Goal: Ask a question: Seek information or help from site administrators or community

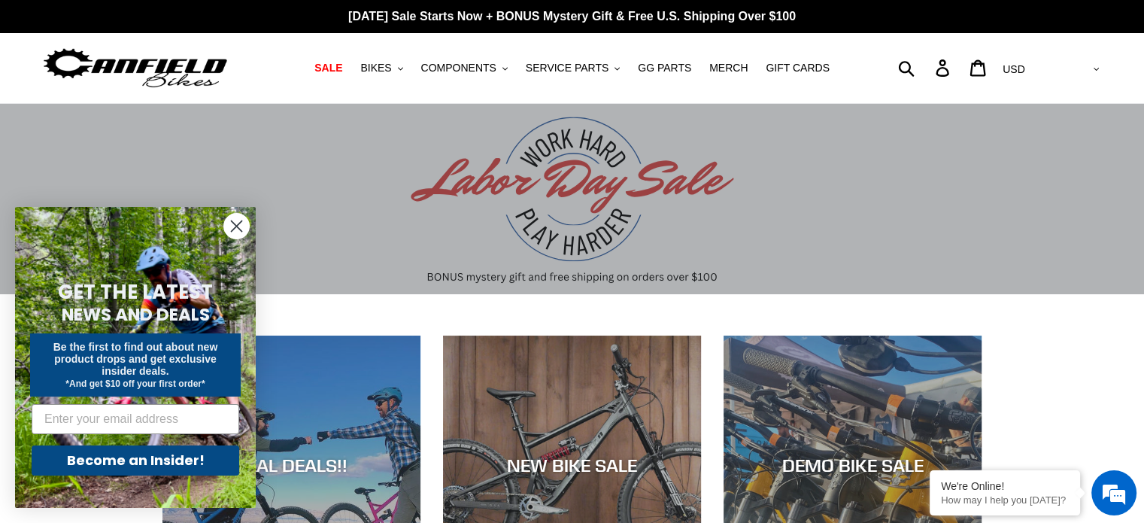
click at [229, 224] on circle "Close dialog" at bounding box center [236, 226] width 25 height 25
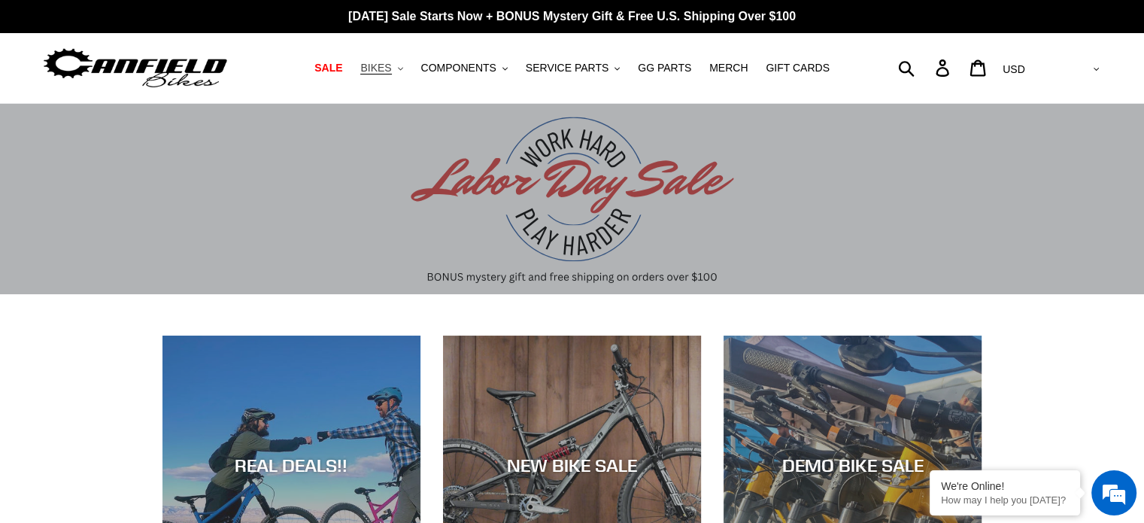
click at [403, 70] on icon ".cls-1{fill:#231f20}" at bounding box center [400, 68] width 5 height 5
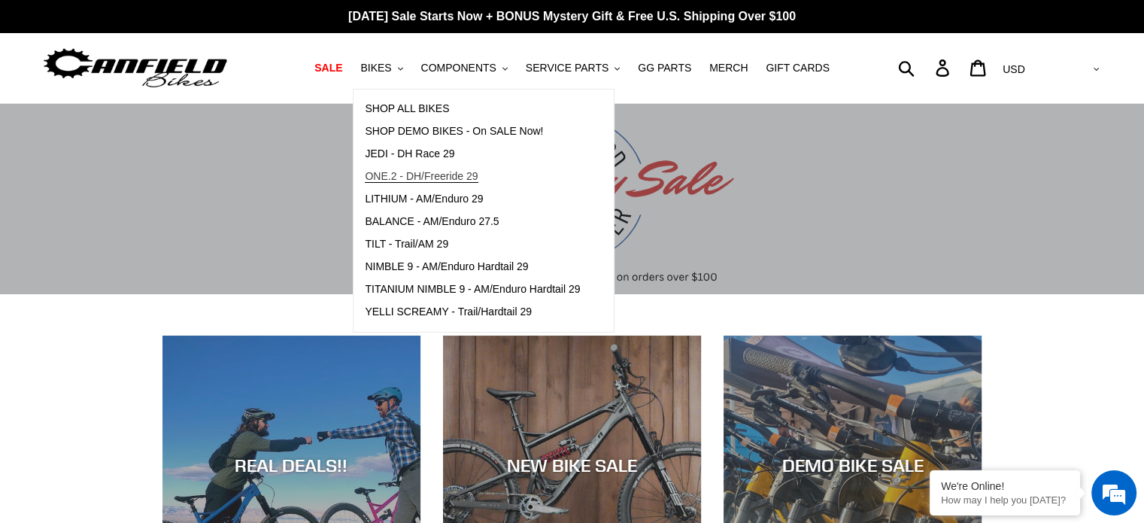
click at [450, 173] on span "ONE.2 - DH/Freeride 29" at bounding box center [421, 176] width 113 height 13
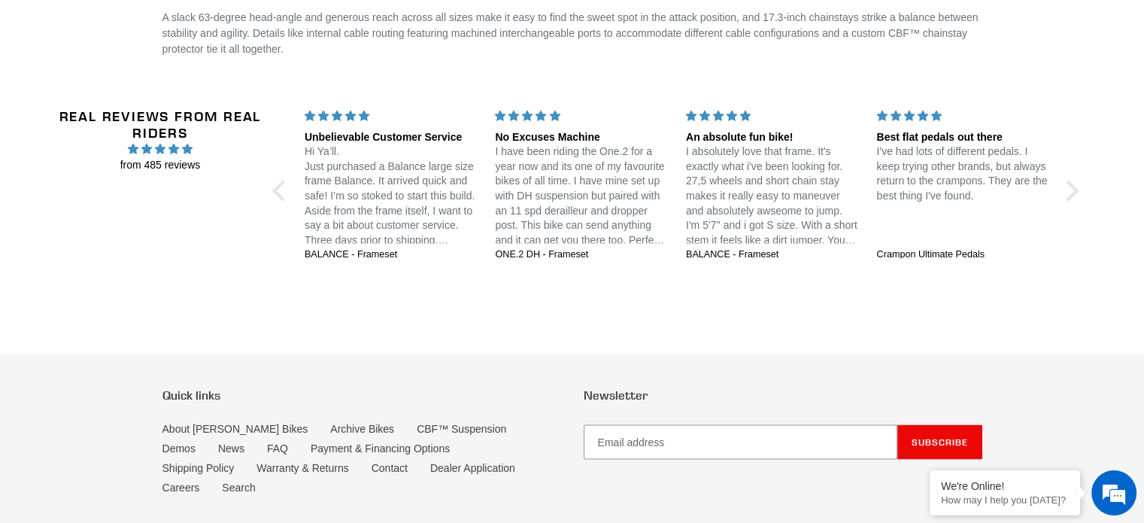
scroll to position [2776, 0]
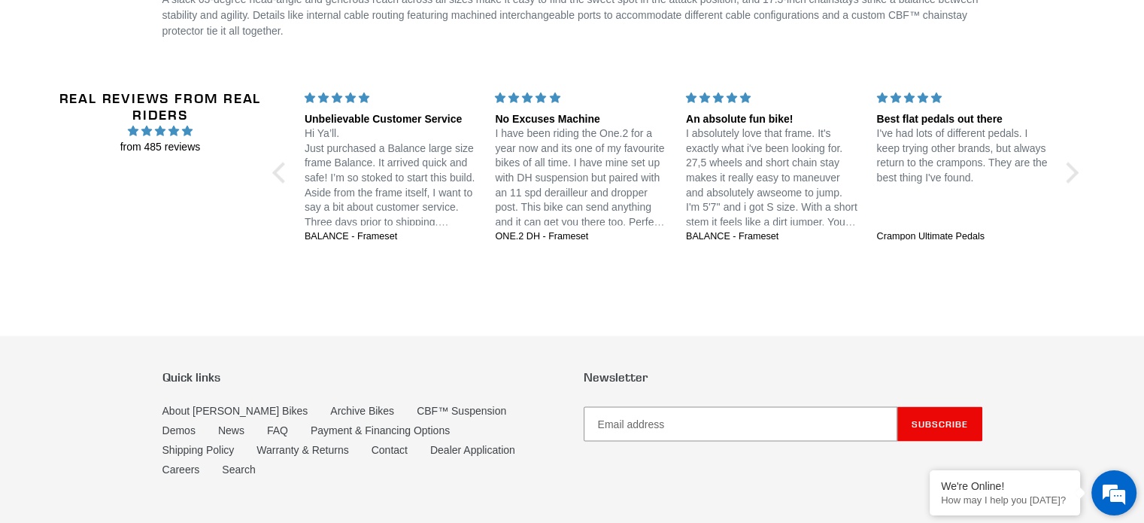
click at [1111, 500] on em at bounding box center [1113, 492] width 41 height 41
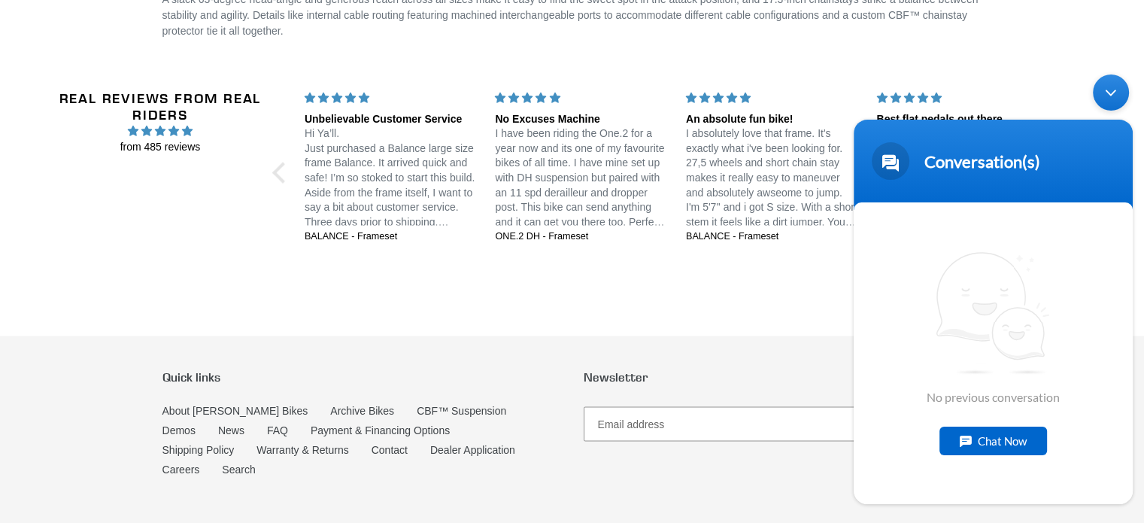
click at [999, 457] on div "No previous conversation Chat Now" at bounding box center [992, 353] width 279 height 302
click at [999, 450] on div "Chat Now" at bounding box center [993, 440] width 108 height 29
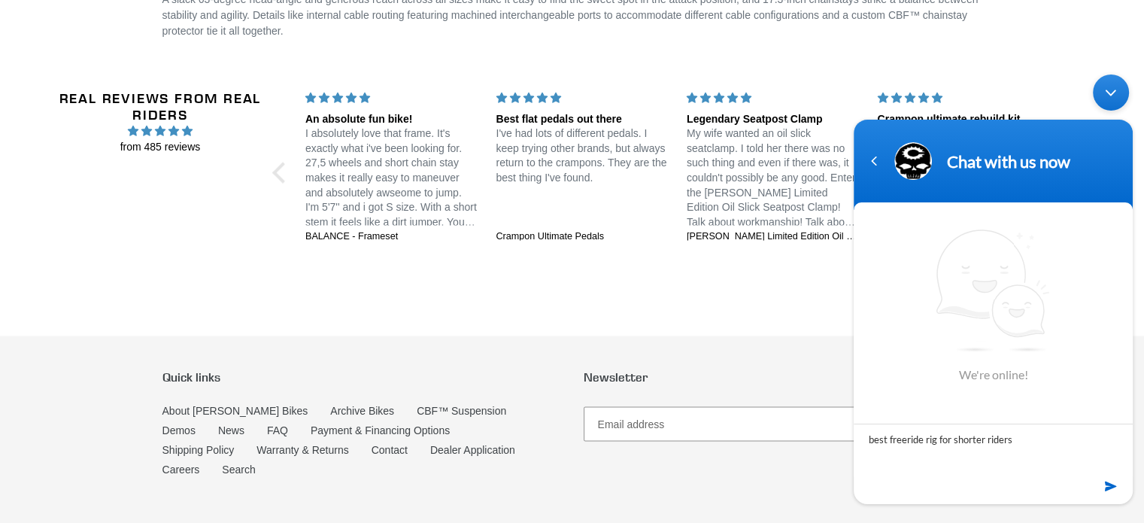
type textarea "best freeride rig for shorter riders?"
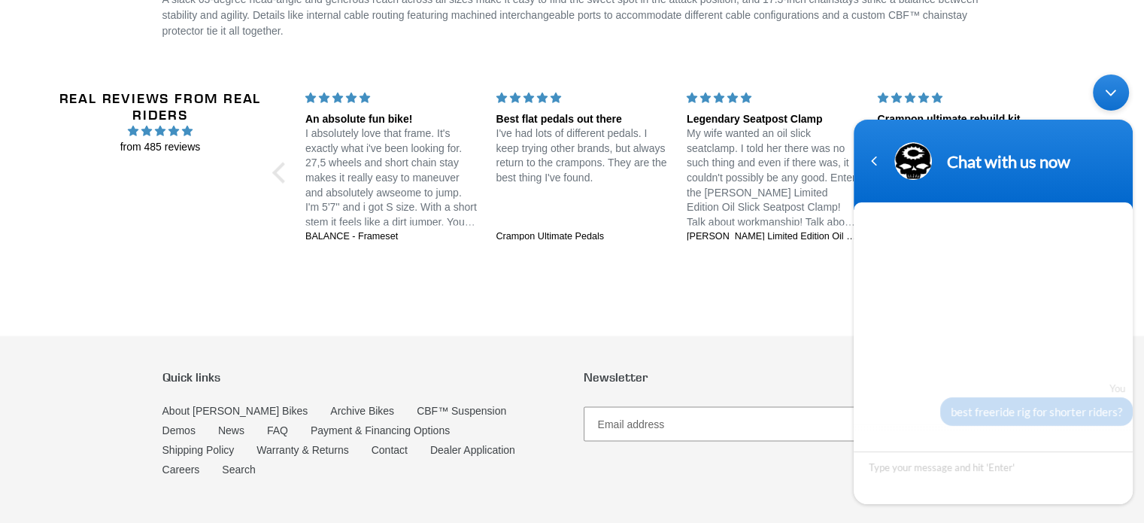
scroll to position [11, 0]
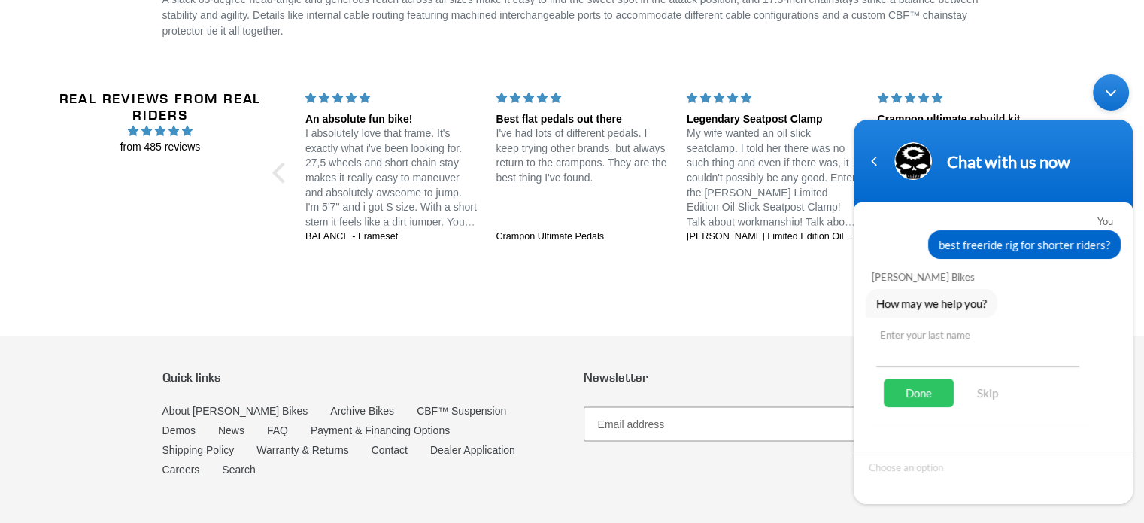
click at [960, 344] on input "text" at bounding box center [977, 349] width 203 height 36
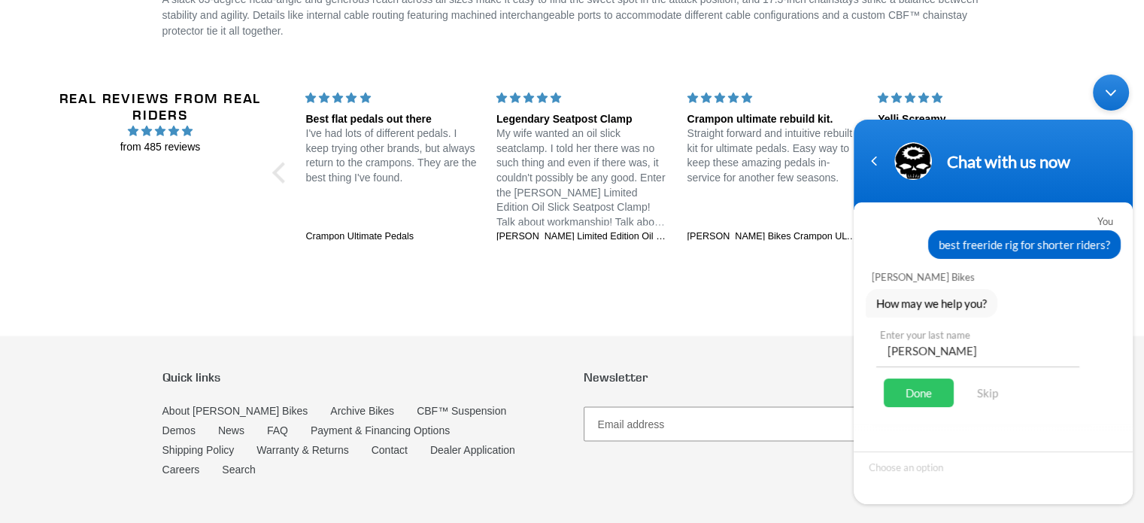
type input "[PERSON_NAME]"
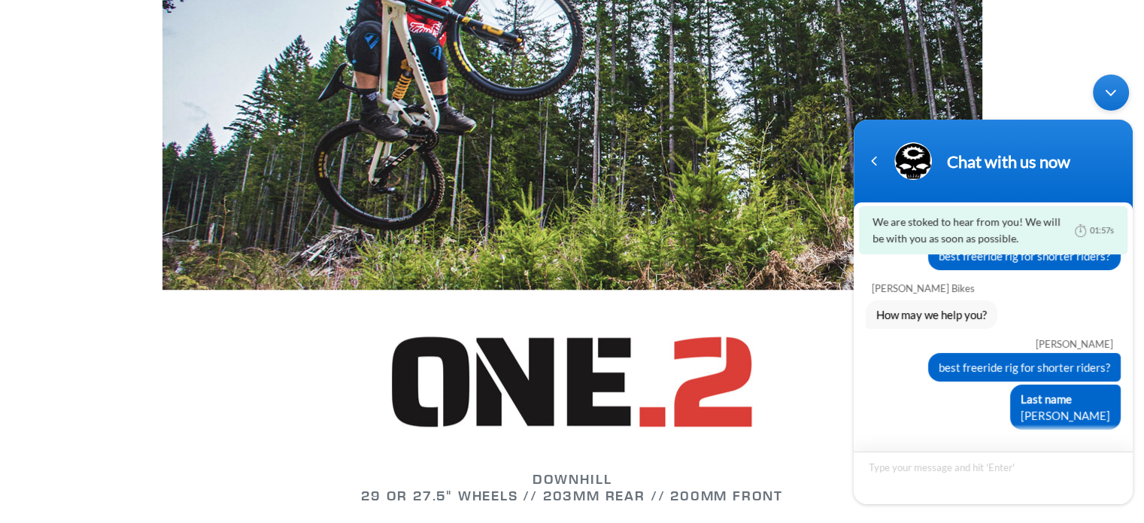
scroll to position [1272, 0]
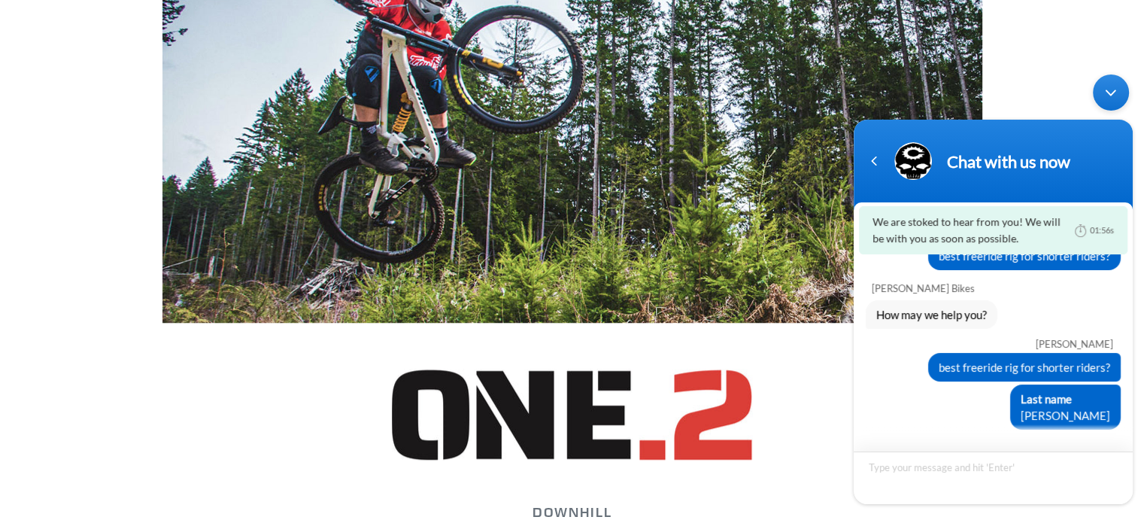
click at [951, 464] on textarea "Type your message and hit 'Enter'" at bounding box center [992, 477] width 279 height 53
type textarea "very interested in the one.2 but I see it only goes down to medium with a reach…"
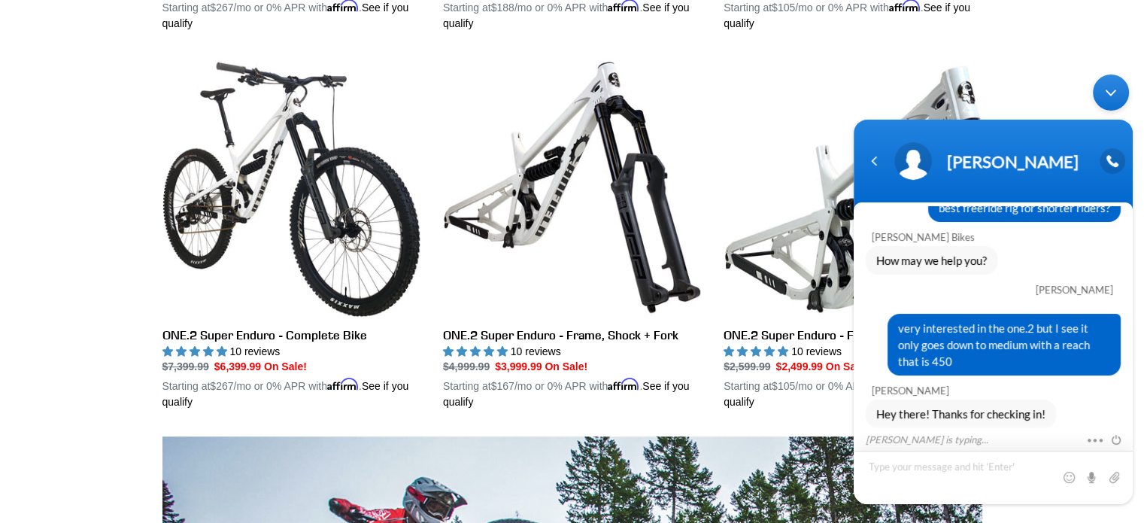
scroll to position [80, 0]
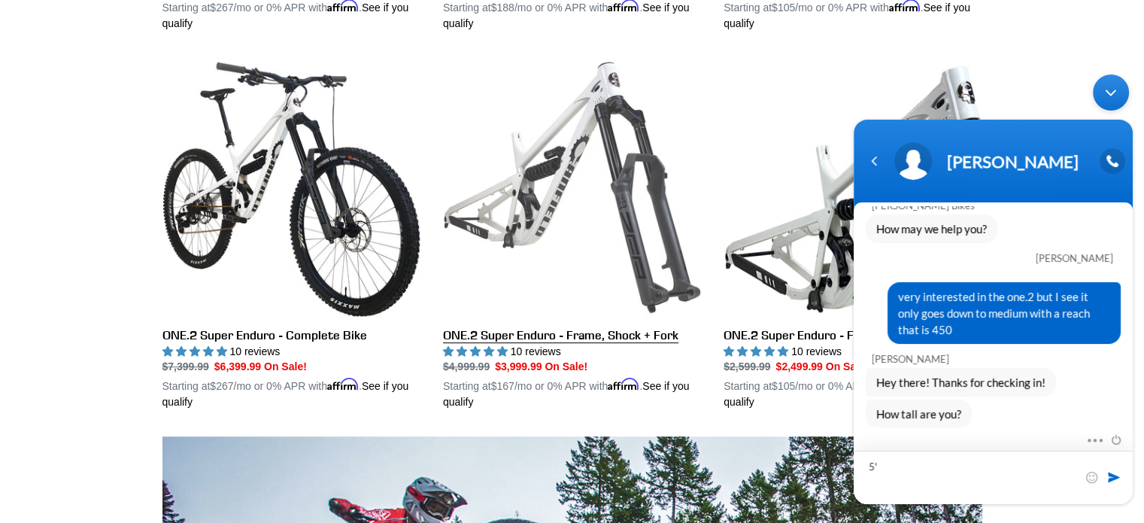
type textarea "5'6"
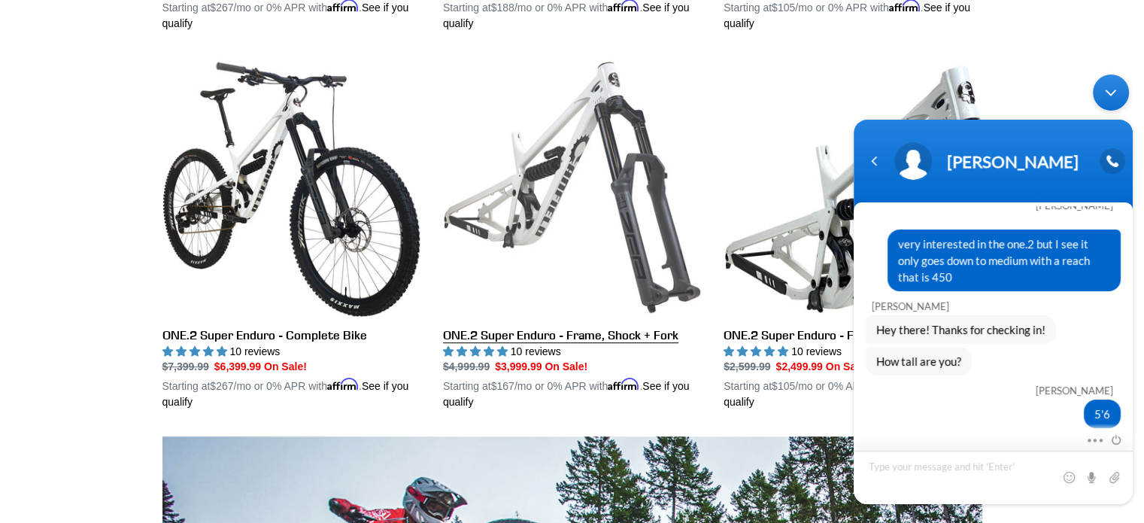
type textarea "U"
type textarea "Ride smalls in every brand I have"
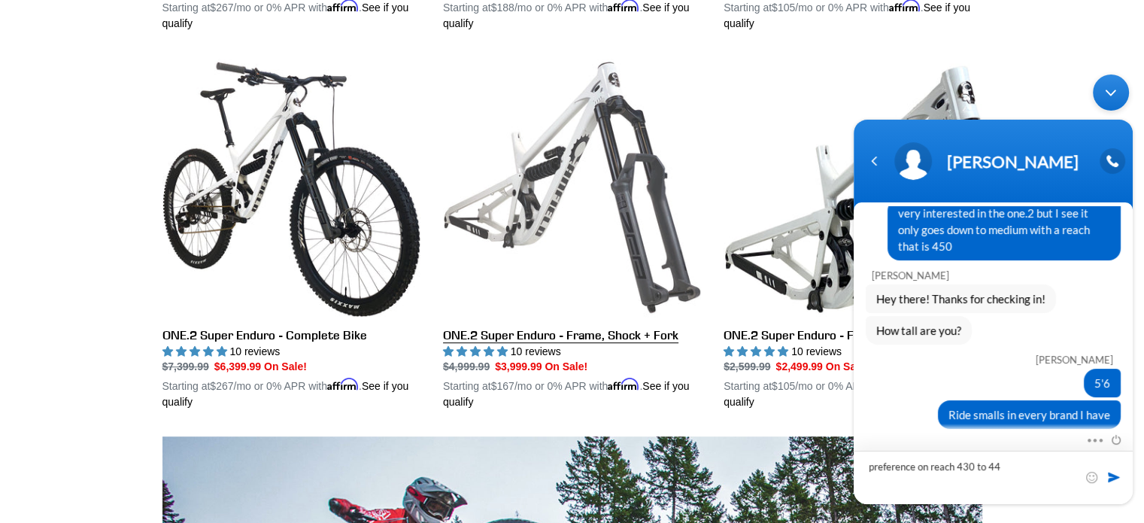
type textarea "preference on reach 430 to 440"
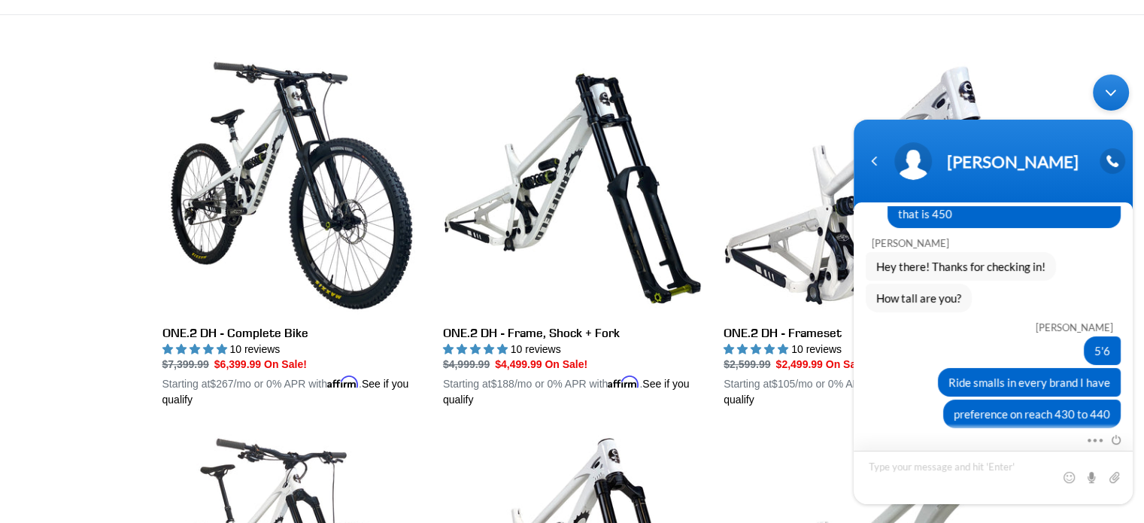
scroll to position [8, 0]
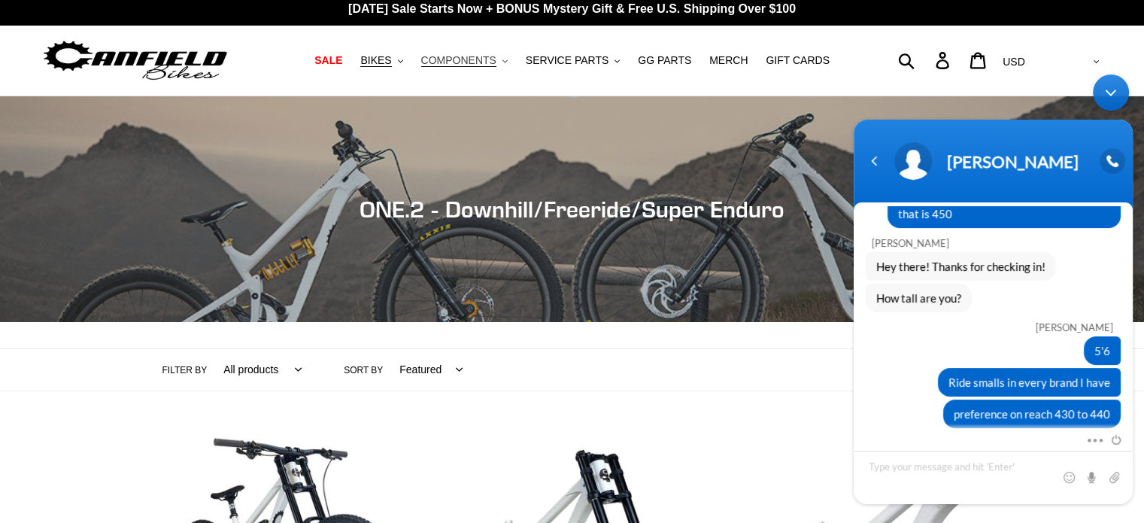
click at [505, 60] on button "COMPONENTS .cls-1{fill:#231f20}" at bounding box center [465, 60] width 102 height 20
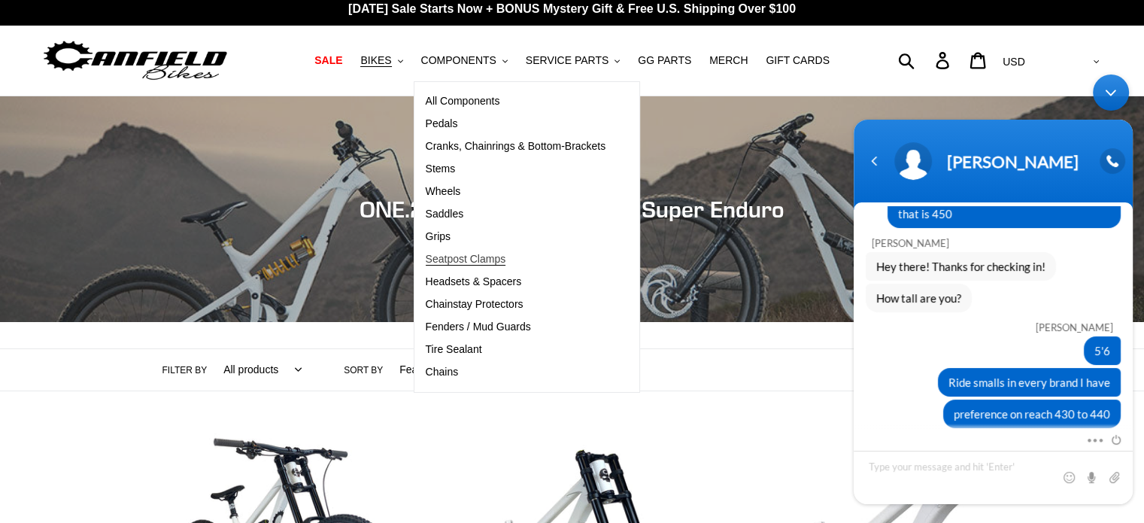
click at [493, 258] on span "Seatpost Clamps" at bounding box center [466, 259] width 80 height 13
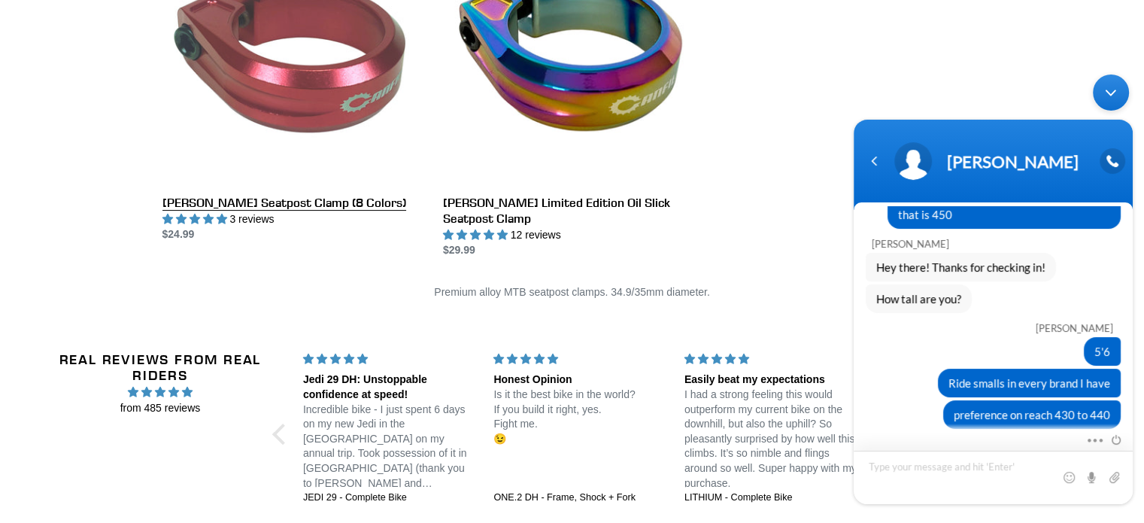
scroll to position [376, 0]
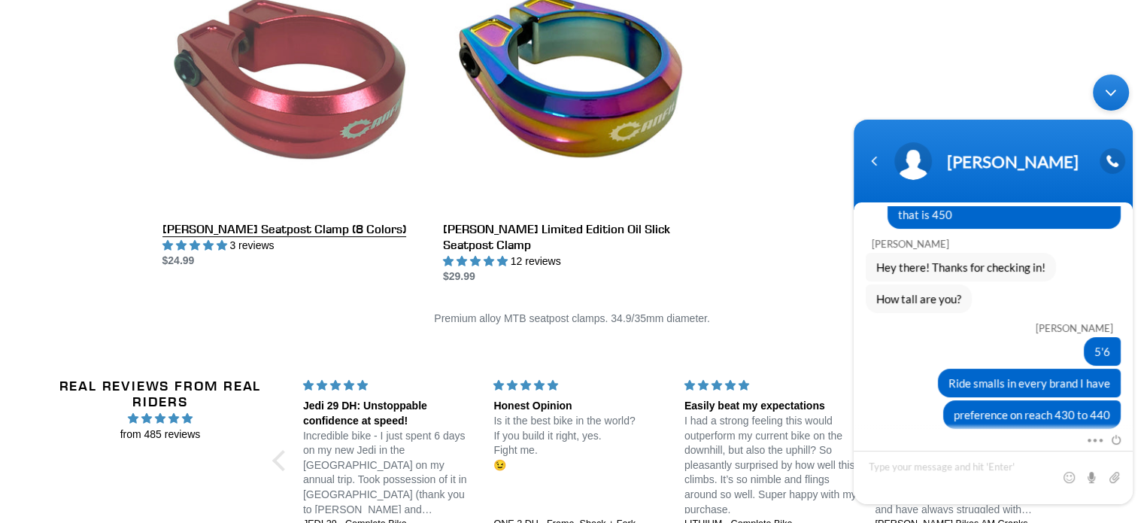
click at [319, 140] on link "Canfield Seatpost Clamp (8 Colors)" at bounding box center [291, 110] width 258 height 317
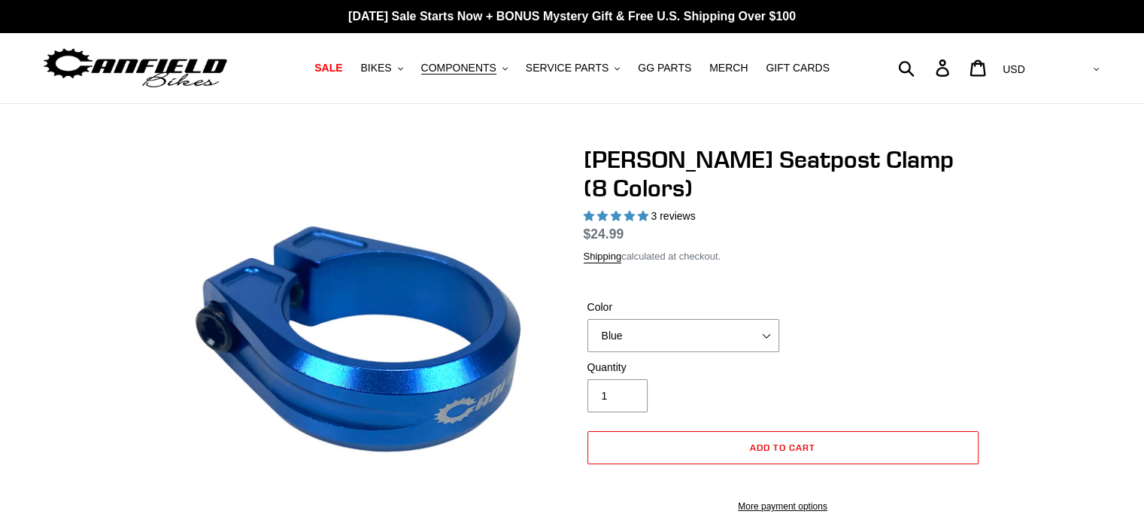
select select "highest-rating"
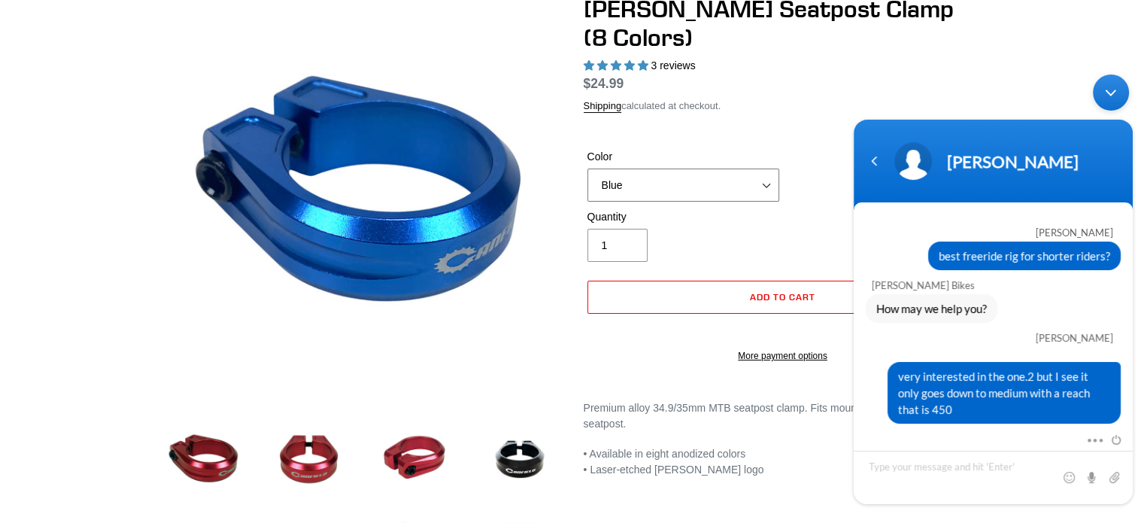
scroll to position [195, 0]
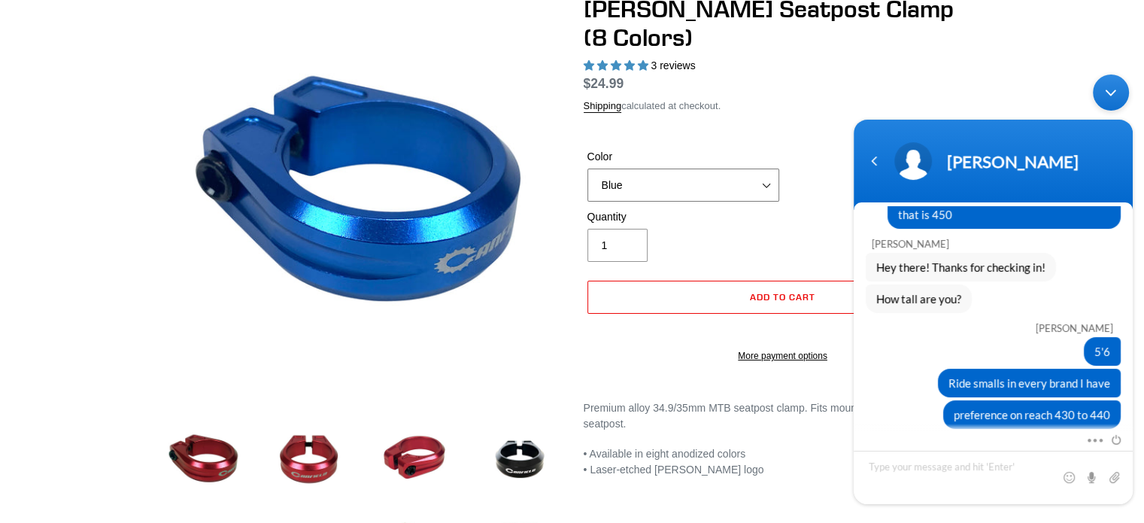
click at [705, 168] on select "Blue Black Gold Grey Red Silver Stealth Black Orange" at bounding box center [683, 184] width 192 height 33
click at [653, 168] on select "Blue Black Gold Grey Red Silver Stealth Black Orange" at bounding box center [683, 184] width 192 height 33
select select "Gold"
click at [587, 168] on select "Blue Black Gold Grey Red Silver Stealth Black Orange" at bounding box center [683, 184] width 192 height 33
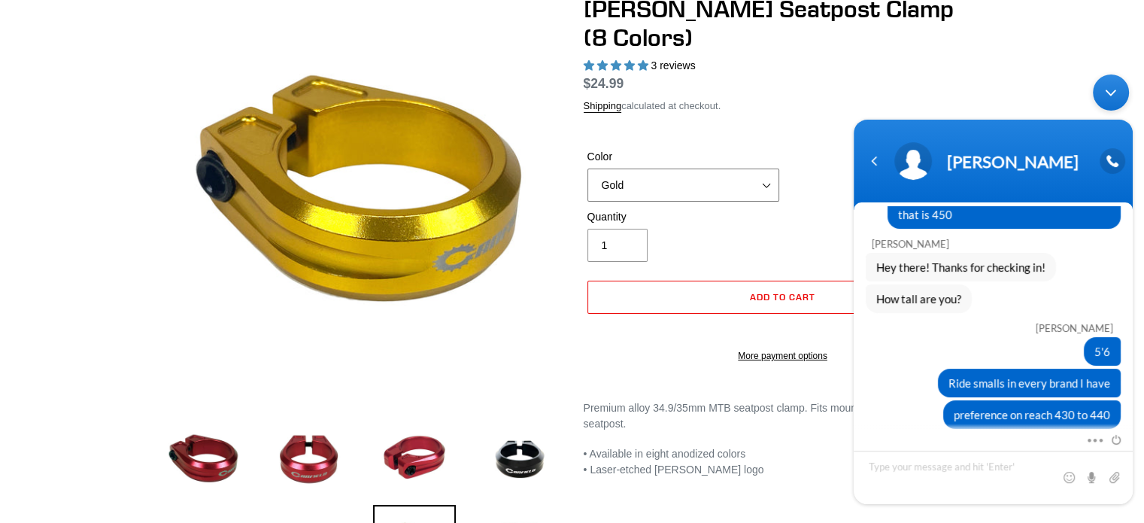
click at [719, 168] on select "Blue Black Gold Grey Red Silver Stealth Black Orange" at bounding box center [683, 184] width 192 height 33
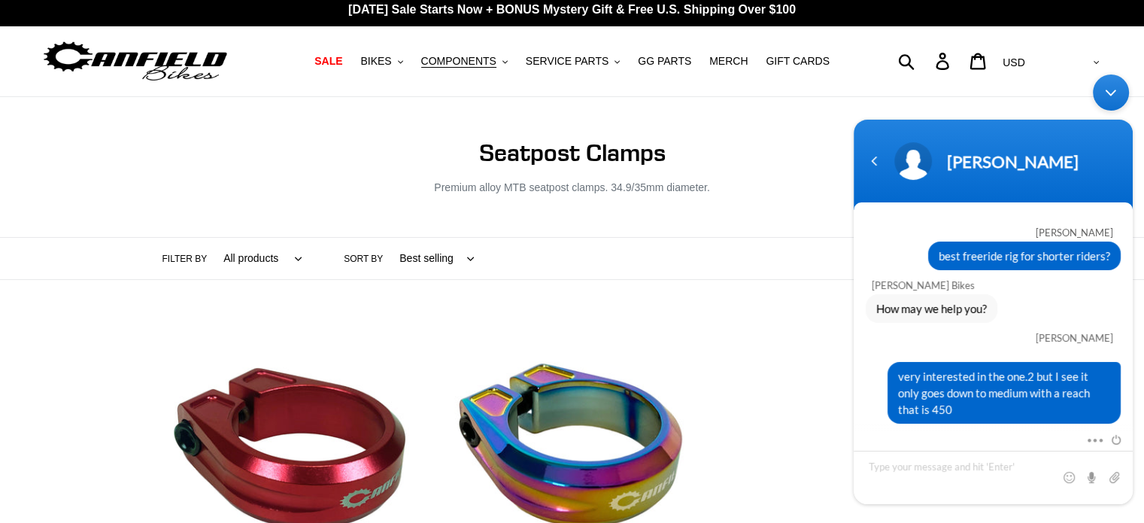
scroll to position [195, 0]
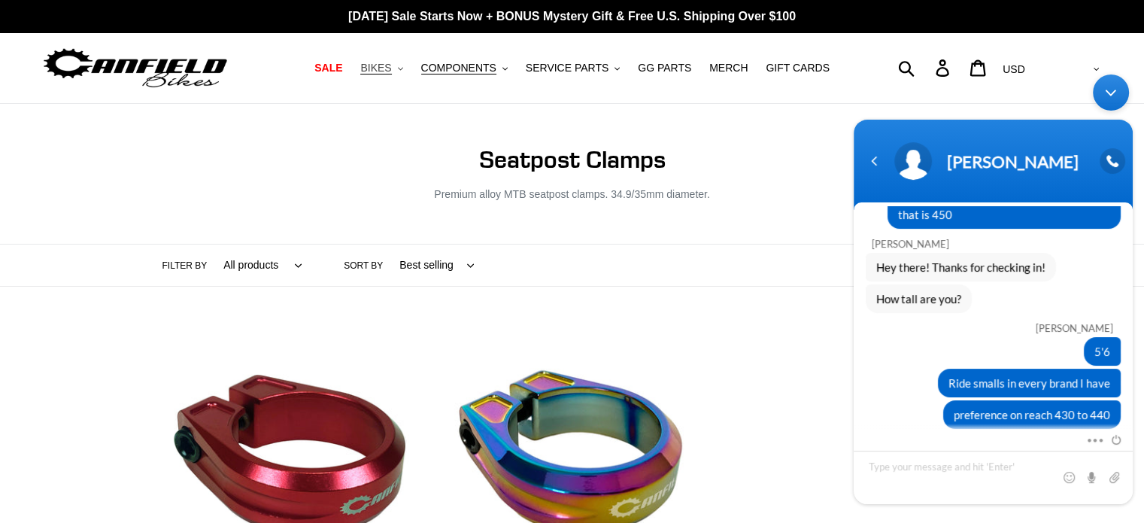
click at [391, 65] on span "BIKES" at bounding box center [375, 68] width 31 height 13
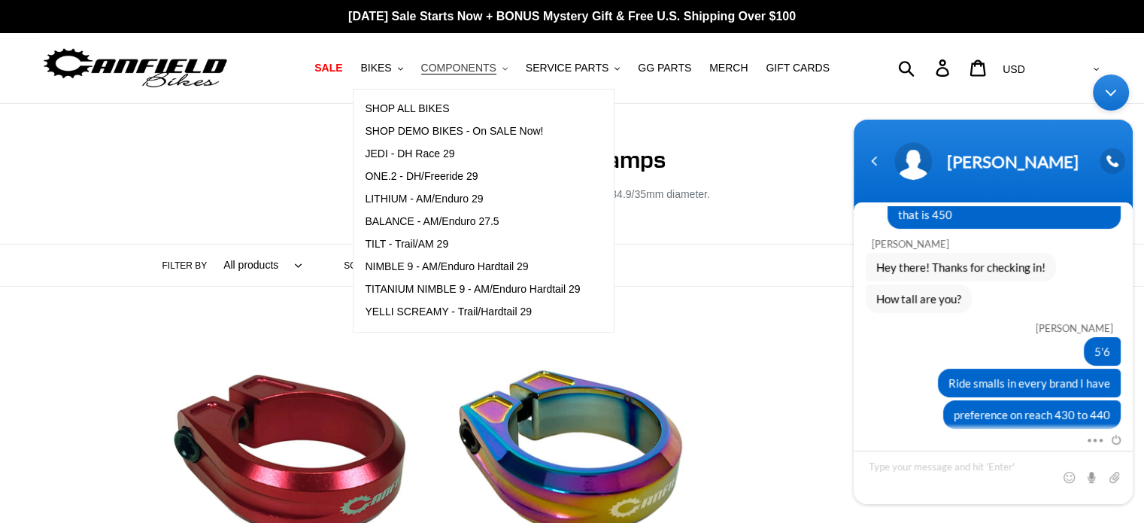
click at [480, 67] on span "COMPONENTS" at bounding box center [458, 68] width 75 height 13
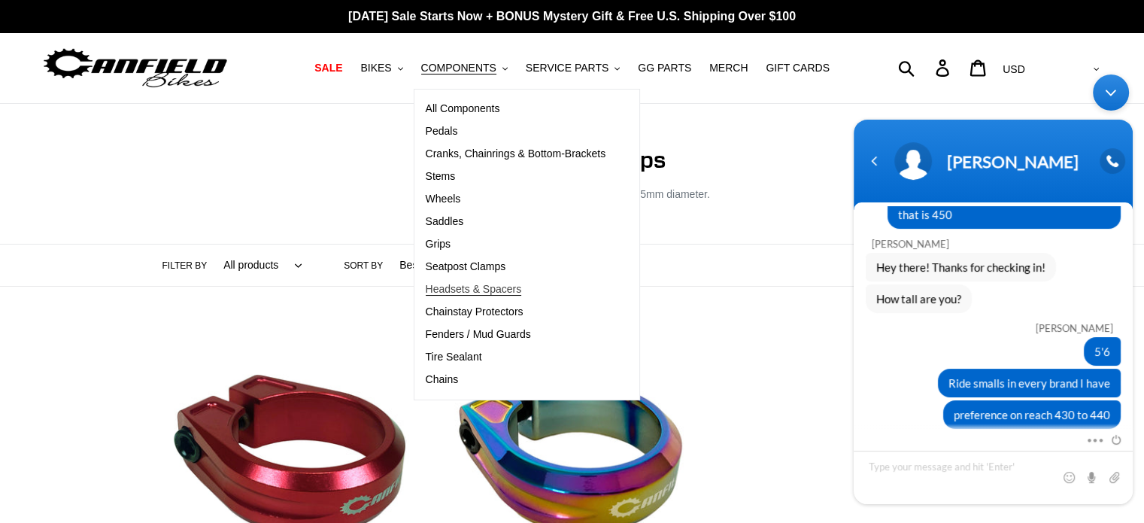
click at [502, 286] on span "Headsets & Spacers" at bounding box center [474, 289] width 96 height 13
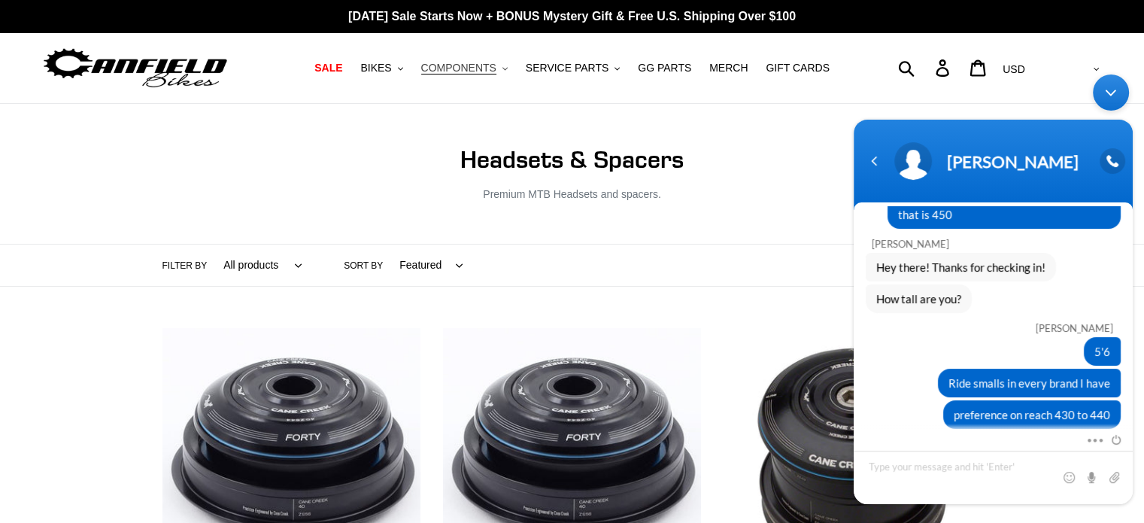
click at [494, 62] on span "COMPONENTS" at bounding box center [458, 68] width 75 height 13
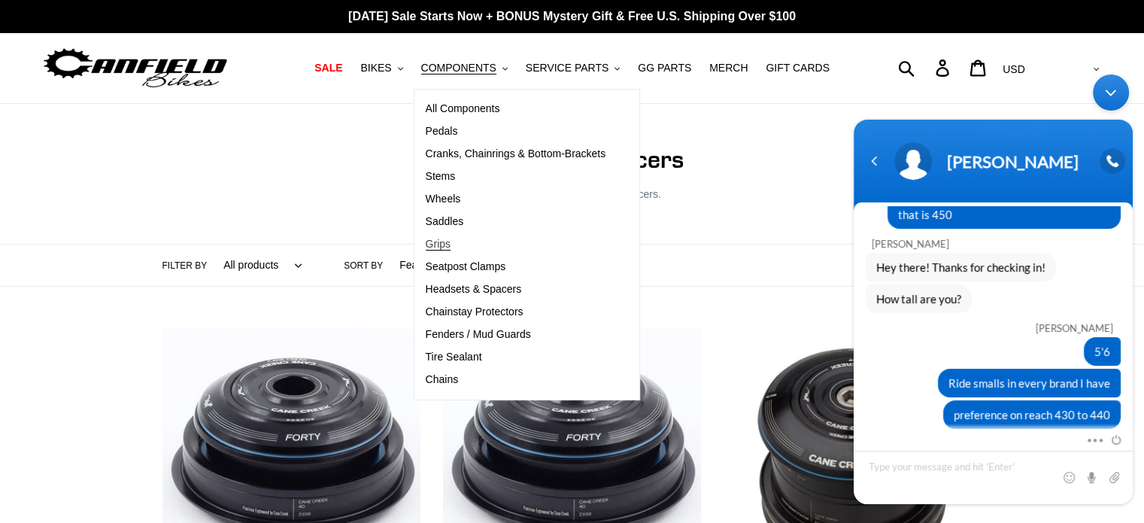
click at [450, 246] on span "Grips" at bounding box center [438, 244] width 25 height 13
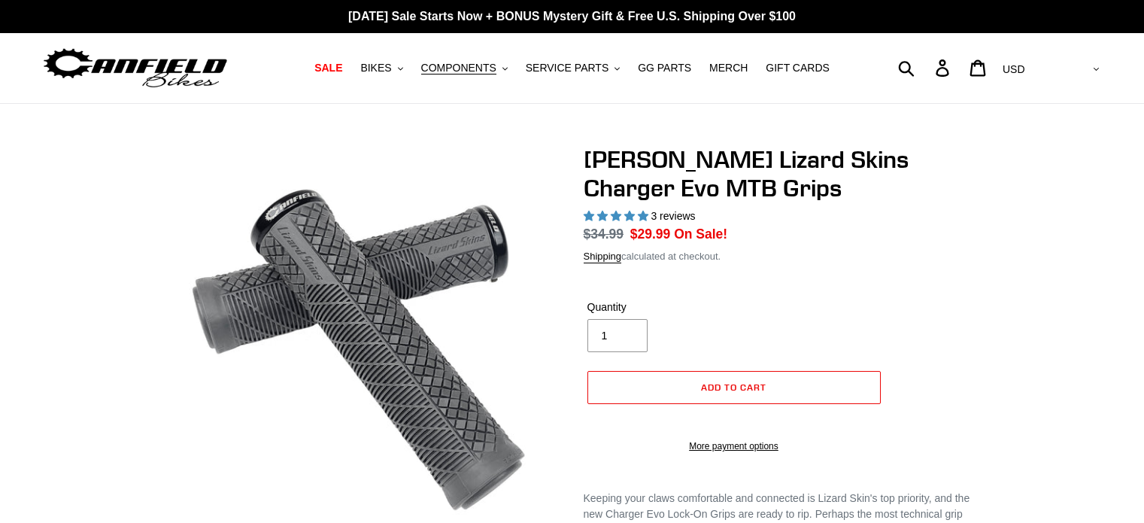
select select "highest-rating"
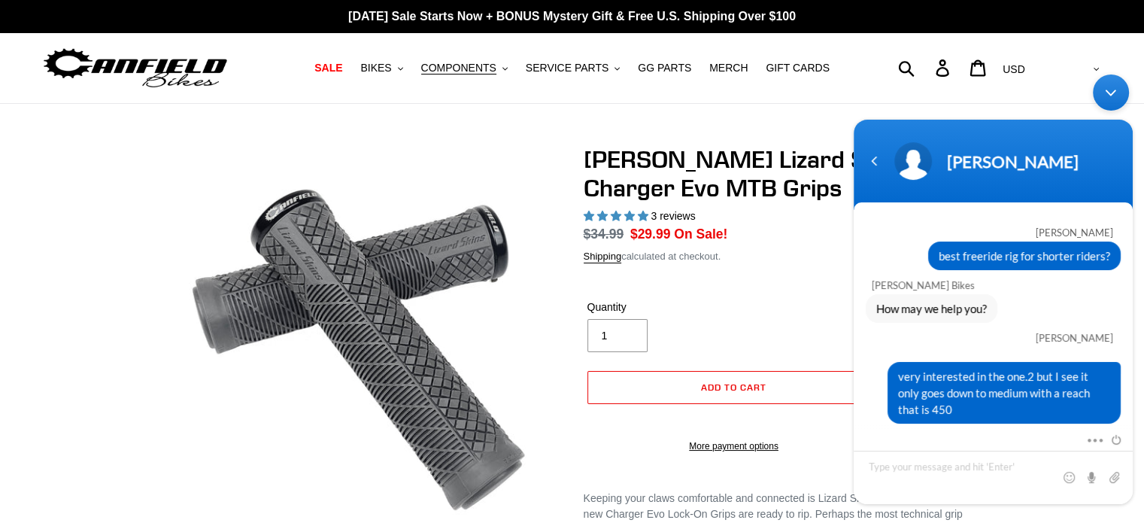
scroll to position [195, 0]
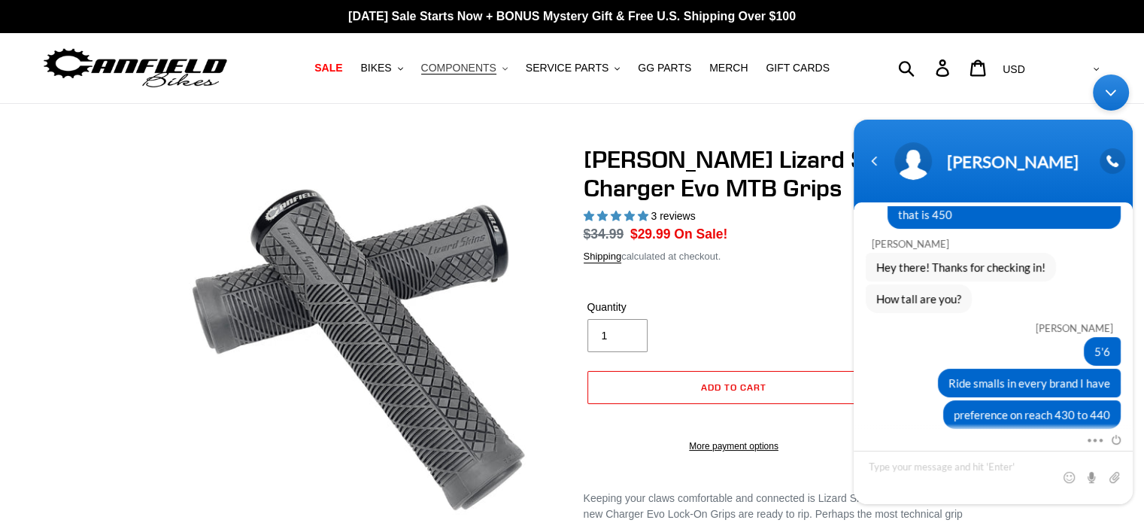
click at [496, 69] on span "COMPONENTS" at bounding box center [458, 68] width 75 height 13
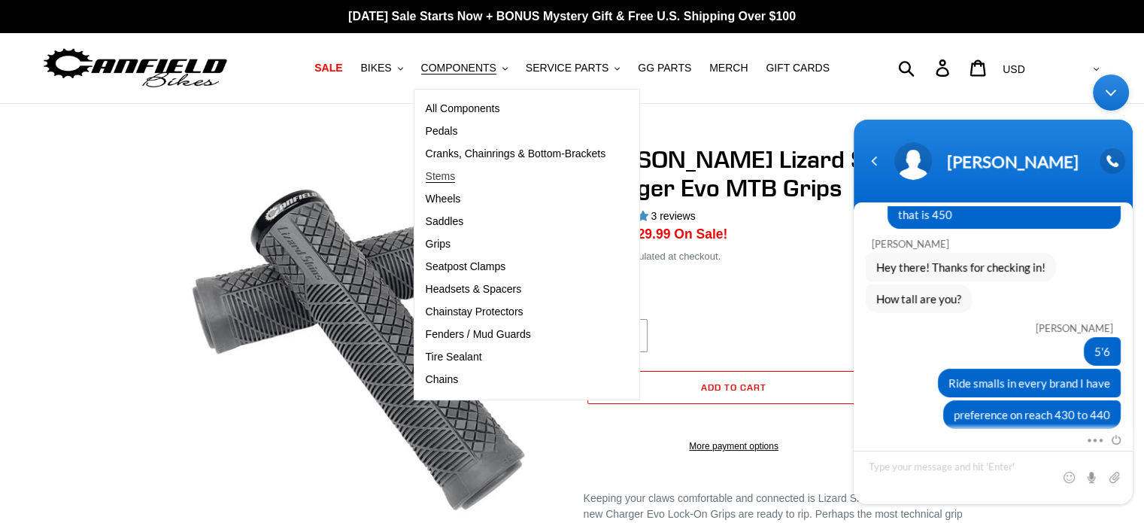
click at [456, 174] on span "Stems" at bounding box center [441, 176] width 30 height 13
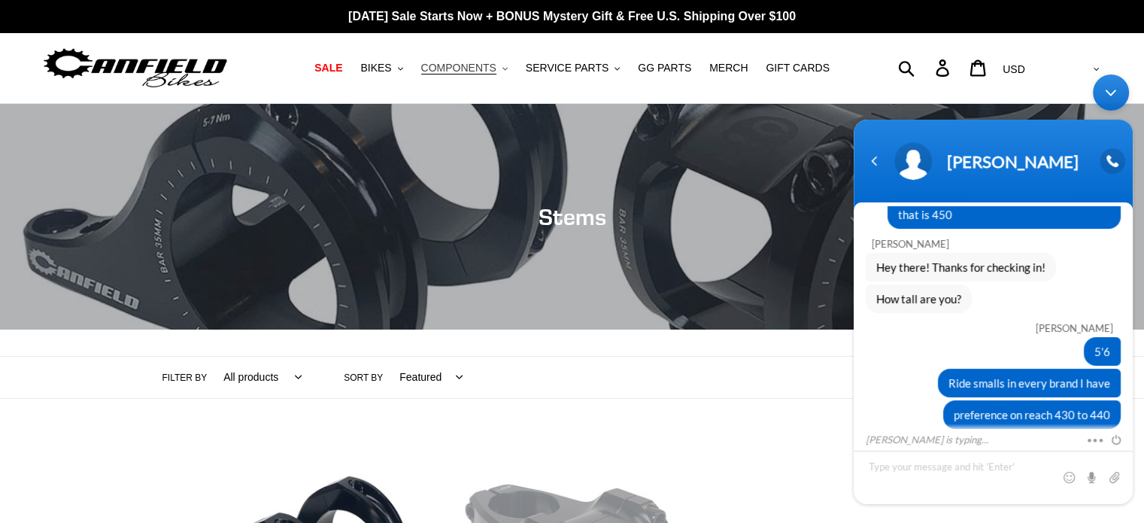
click at [496, 71] on span "COMPONENTS" at bounding box center [458, 68] width 75 height 13
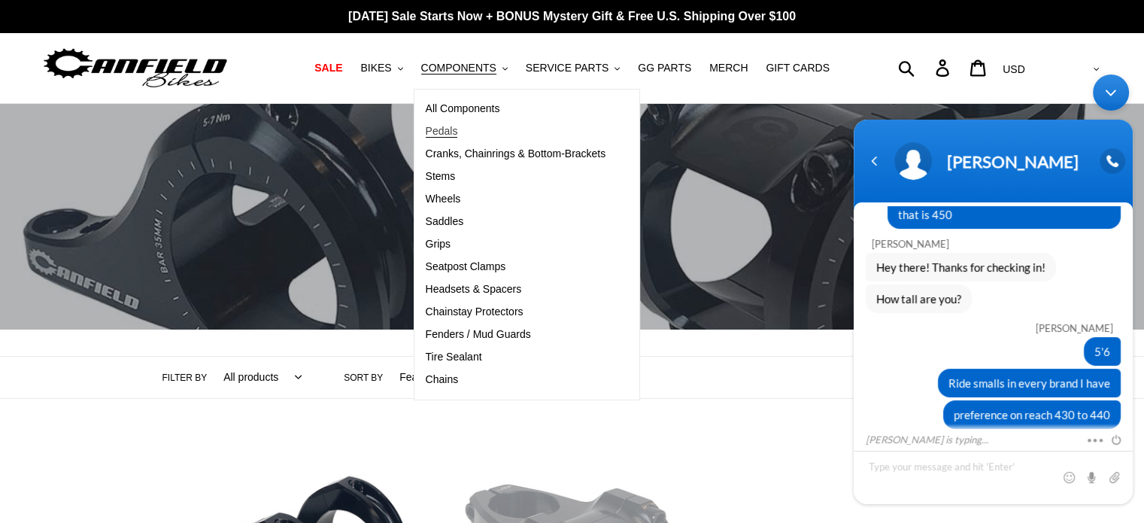
click at [458, 128] on span "Pedals" at bounding box center [442, 131] width 32 height 13
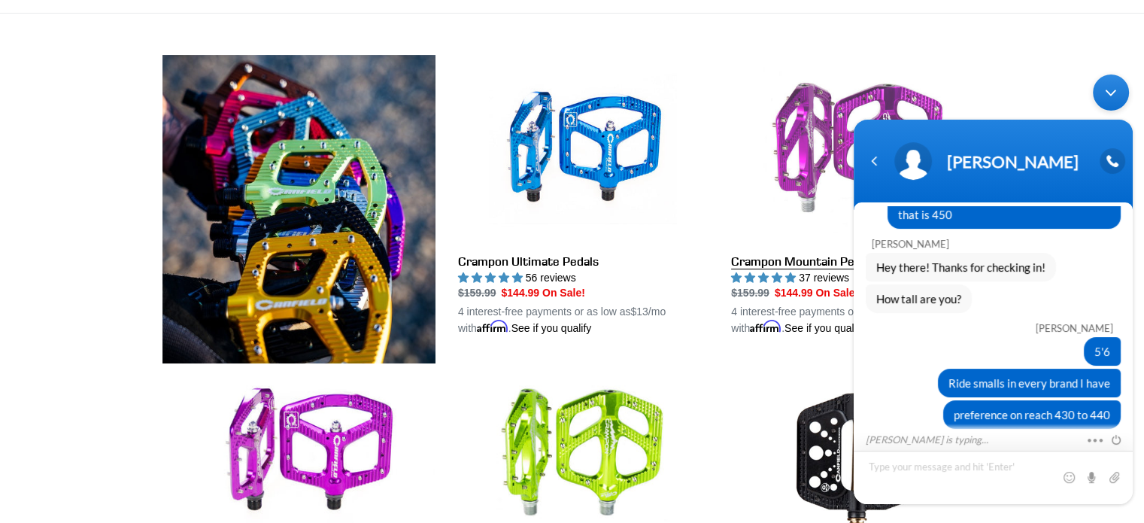
scroll to position [376, 0]
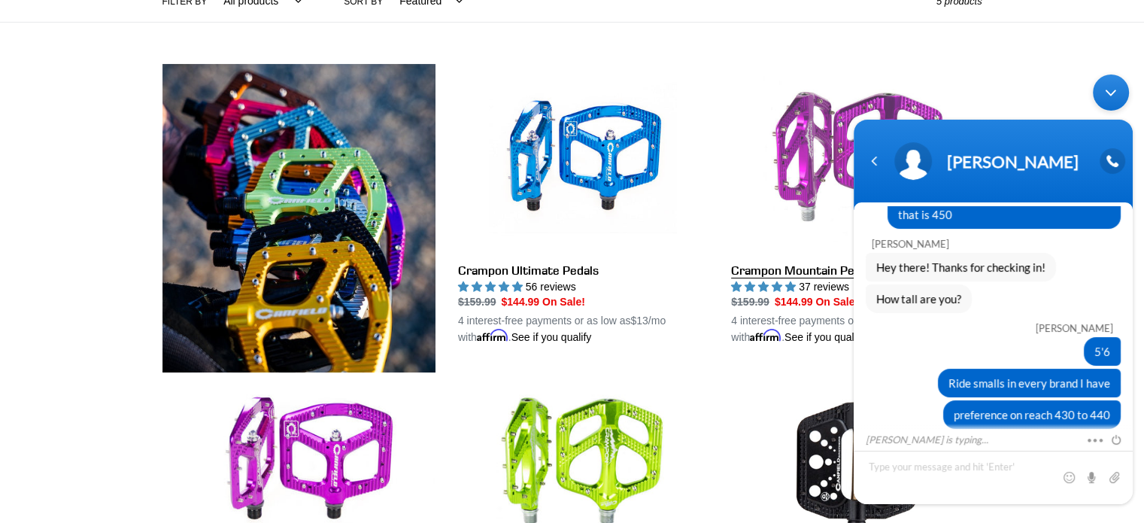
click at [801, 138] on link "Crampon Mountain Pedals" at bounding box center [856, 205] width 250 height 282
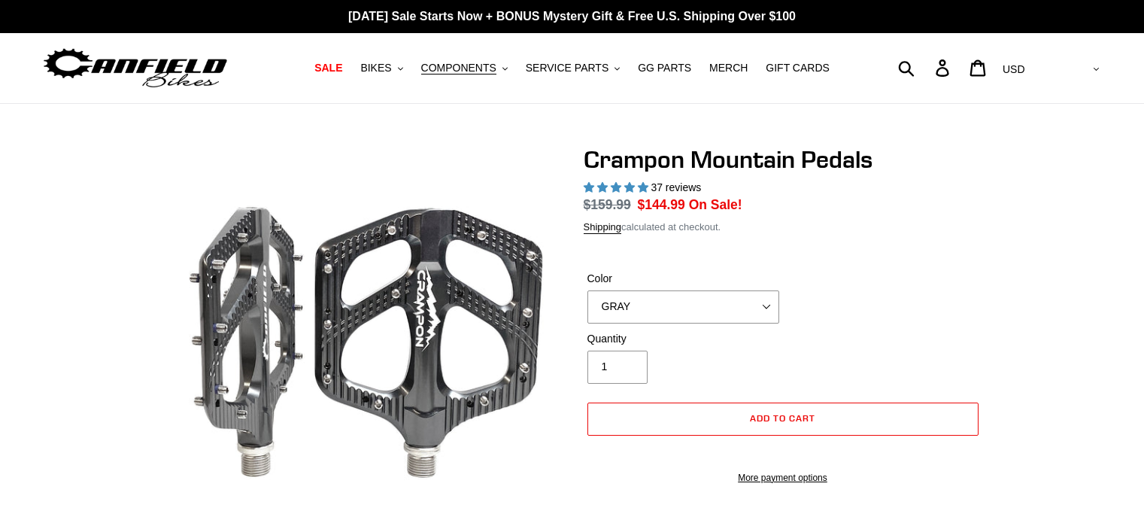
select select "highest-rating"
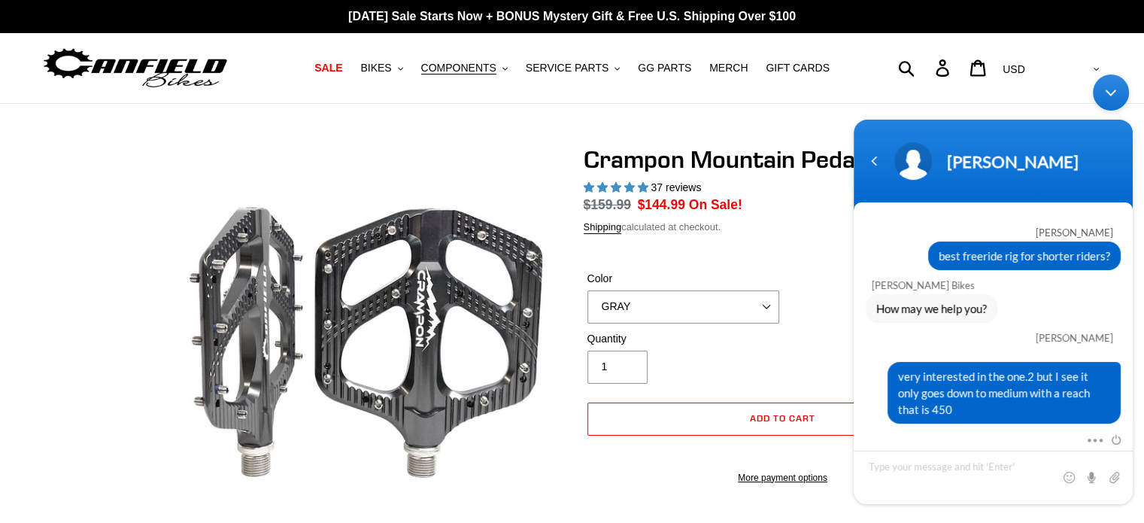
click at [677, 282] on label "Color" at bounding box center [683, 279] width 192 height 16
click at [677, 290] on select "GRAY BLACK STEALTH - Sold out POLISHED RED BLUE BAJA GOLD ORANGE PNW GREEN GOLD…" at bounding box center [683, 306] width 192 height 33
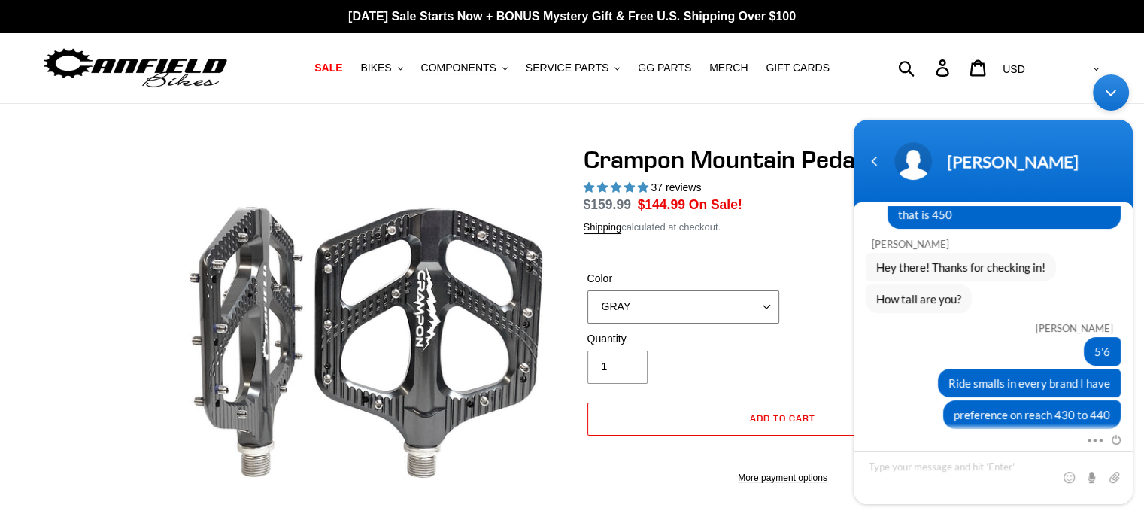
click at [676, 296] on select "GRAY BLACK STEALTH - Sold out POLISHED RED BLUE BAJA GOLD ORANGE PNW GREEN GOLD…" at bounding box center [683, 306] width 192 height 33
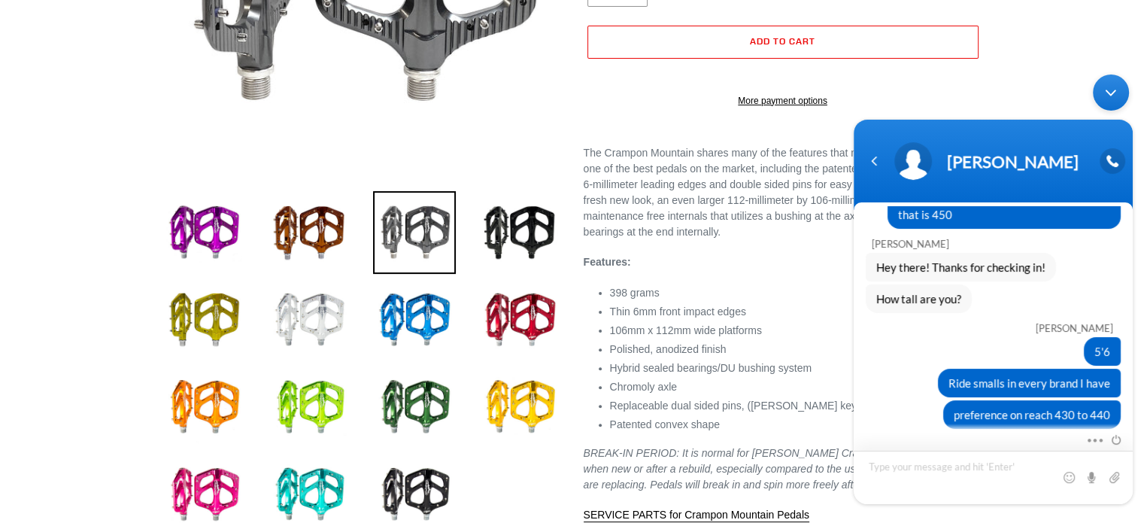
scroll to position [376, 0]
click at [874, 164] on div "Navigation go back" at bounding box center [873, 161] width 23 height 23
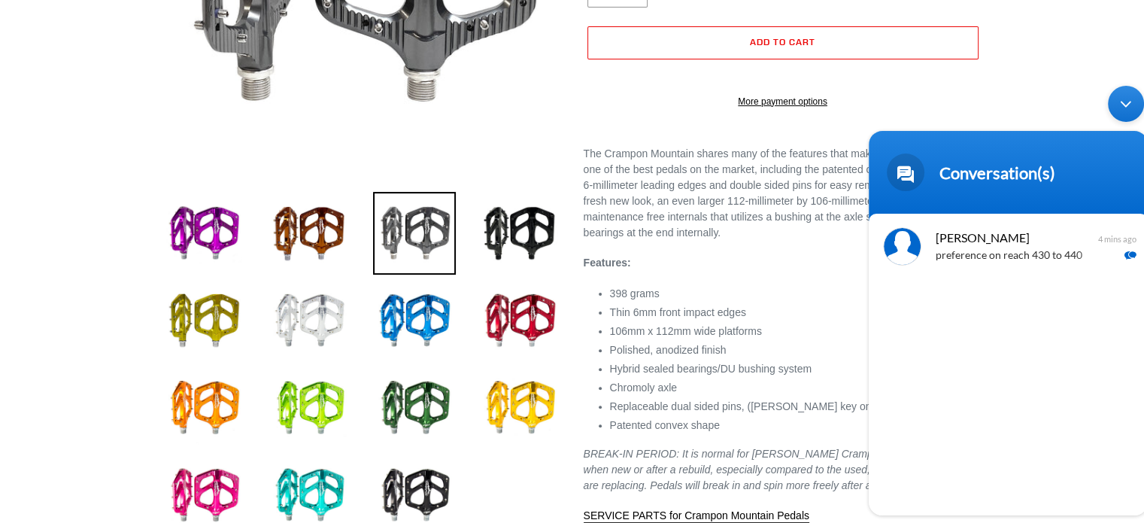
drag, startPoint x: 959, startPoint y: 150, endPoint x: 993, endPoint y: 135, distance: 36.0
click at [968, 141] on header "Conversation(s)" at bounding box center [1007, 176] width 279 height 90
click at [1122, 105] on div "Minimize live chat window" at bounding box center [1126, 104] width 36 height 36
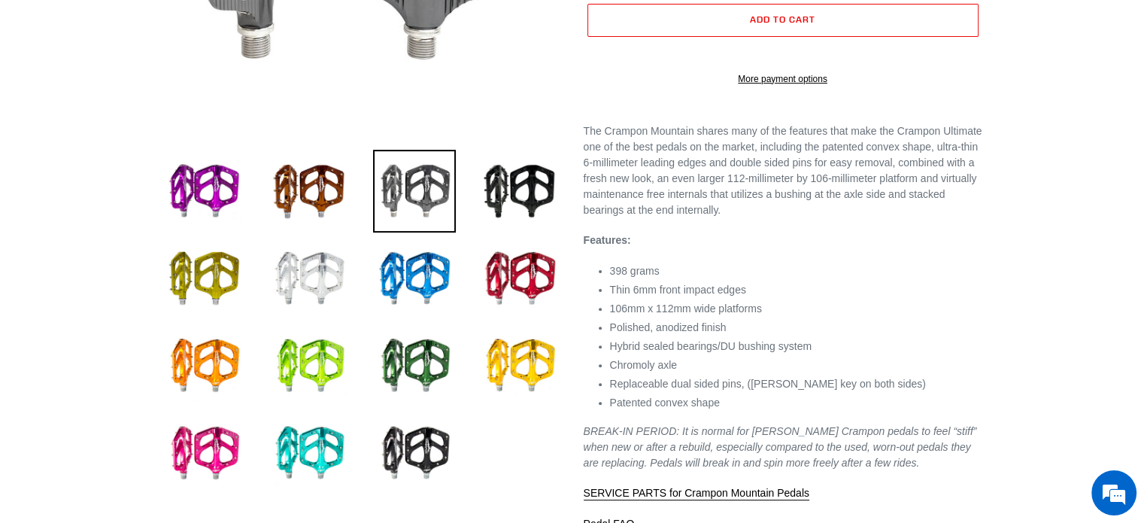
scroll to position [451, 0]
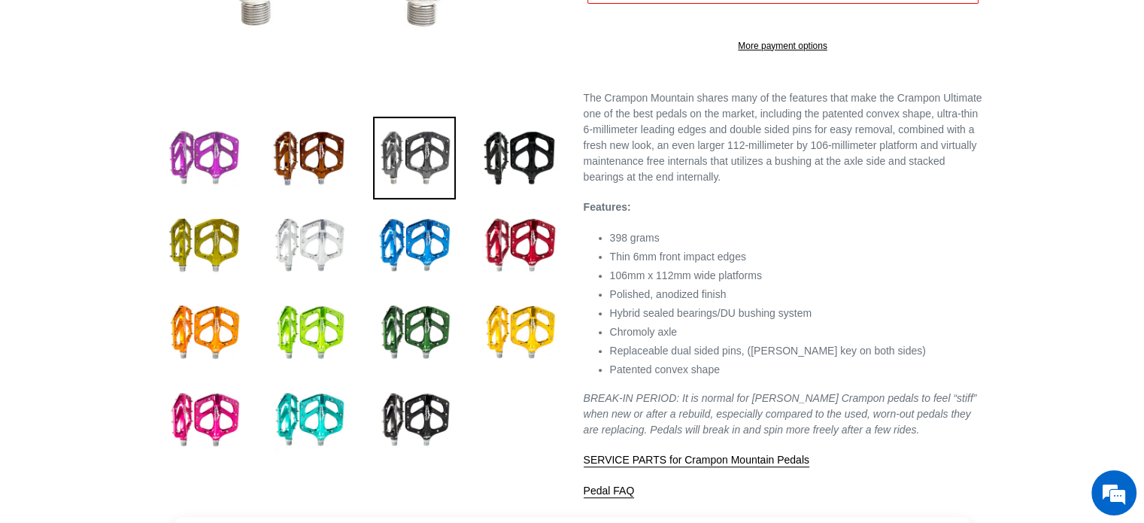
click at [205, 150] on img at bounding box center [203, 158] width 83 height 83
select select "PURPLE"
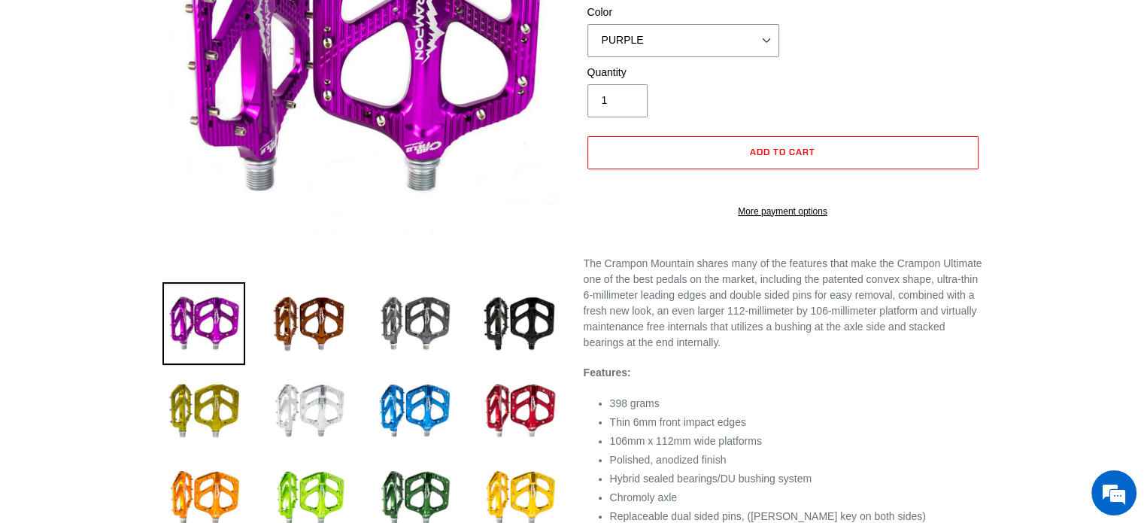
scroll to position [301, 0]
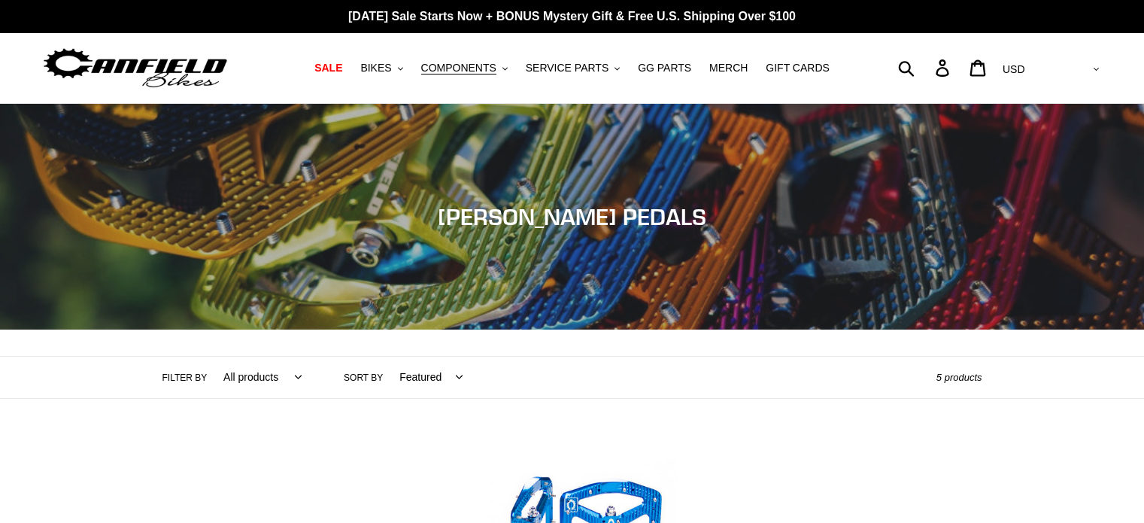
scroll to position [375, 0]
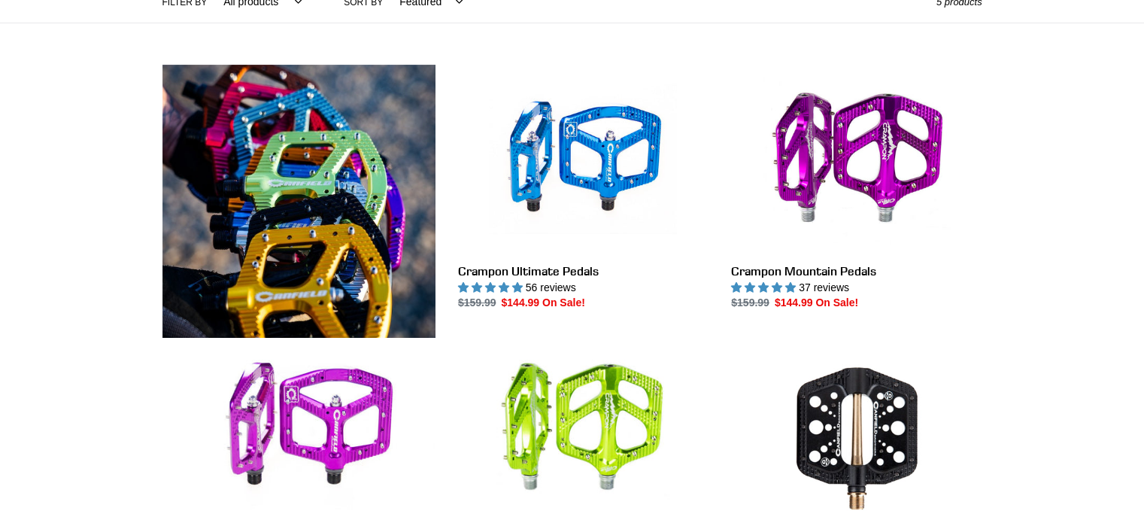
click at [575, 147] on link "Crampon Ultimate Pedals" at bounding box center [583, 188] width 250 height 247
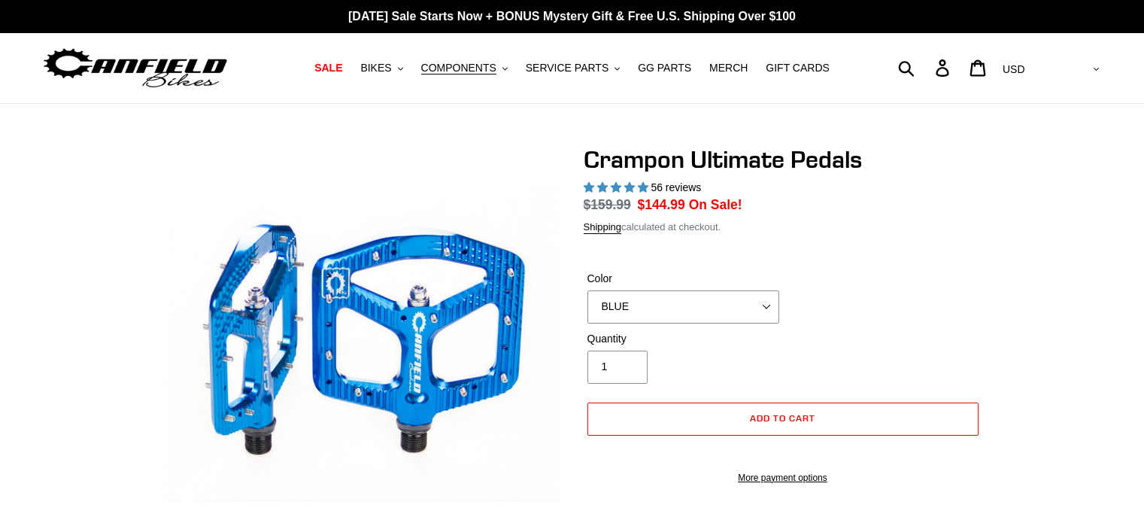
select select "highest-rating"
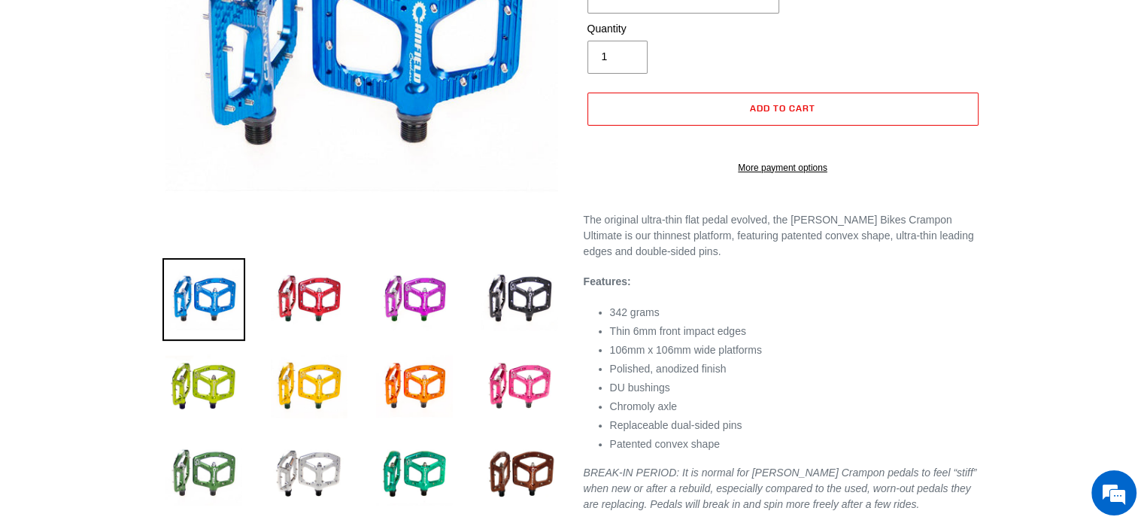
scroll to position [301, 0]
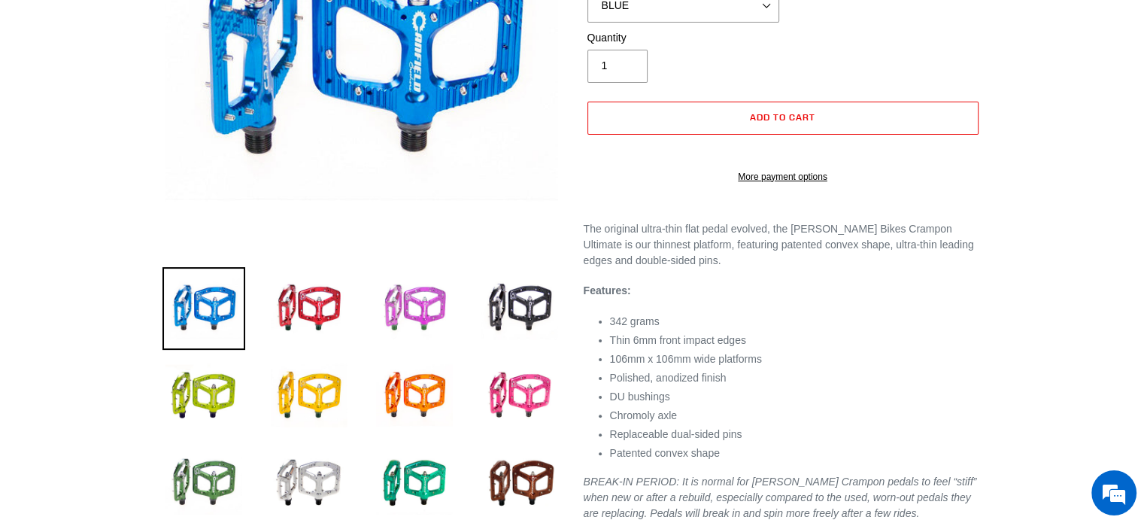
click at [407, 309] on img at bounding box center [414, 308] width 83 height 83
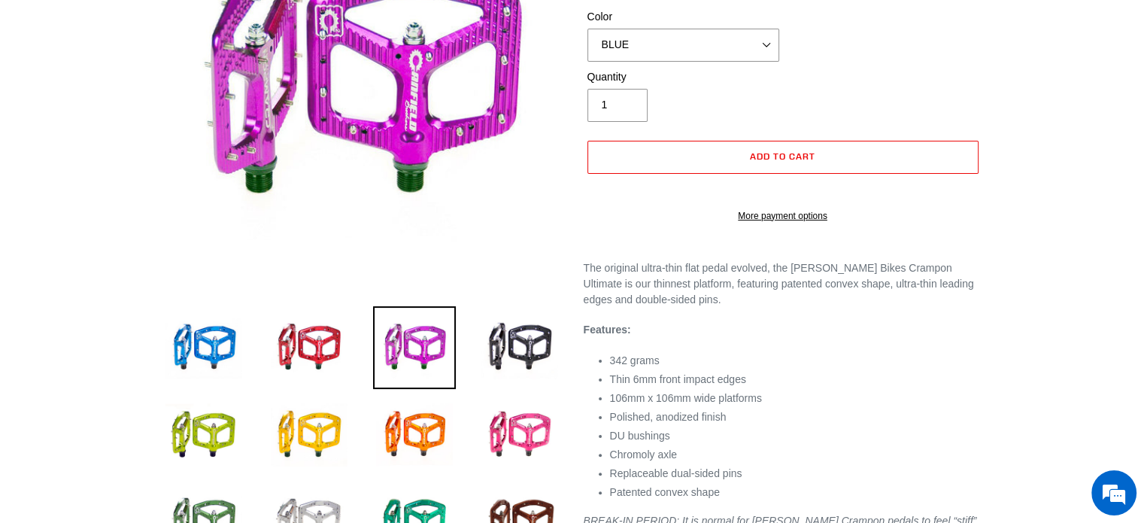
scroll to position [226, 0]
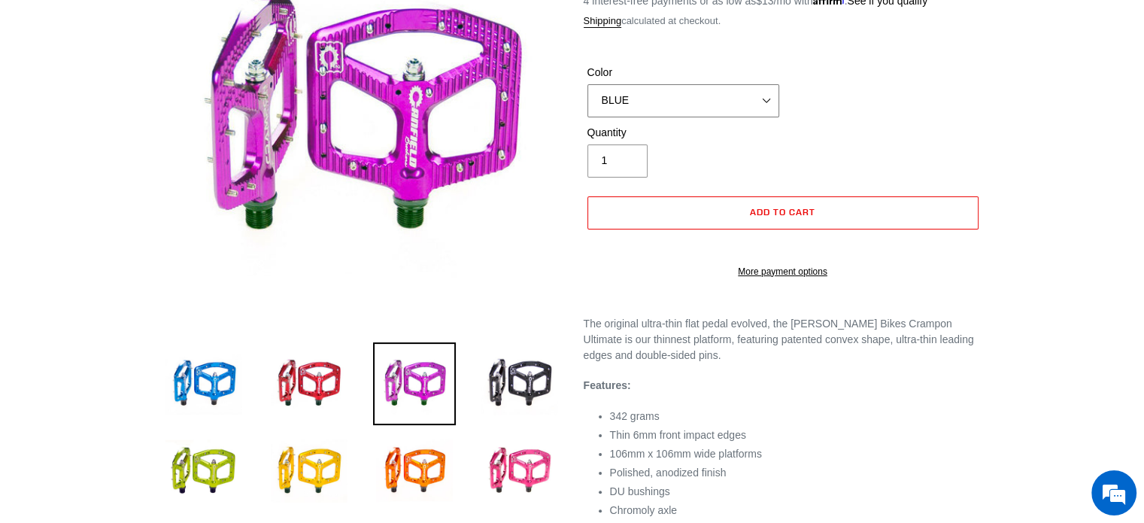
click at [654, 84] on select "BLUE RED PURPLE STEALTH BRONZE GREY TURQUOISE BLACK POLISHED BAJA GOLD PNW GREE…" at bounding box center [683, 100] width 192 height 33
select select "PURPLE"
click at [587, 84] on select "BLUE RED PURPLE STEALTH BRONZE GREY TURQUOISE BLACK POLISHED BAJA GOLD PNW GREE…" at bounding box center [683, 100] width 192 height 33
click at [1113, 499] on em at bounding box center [1113, 492] width 41 height 41
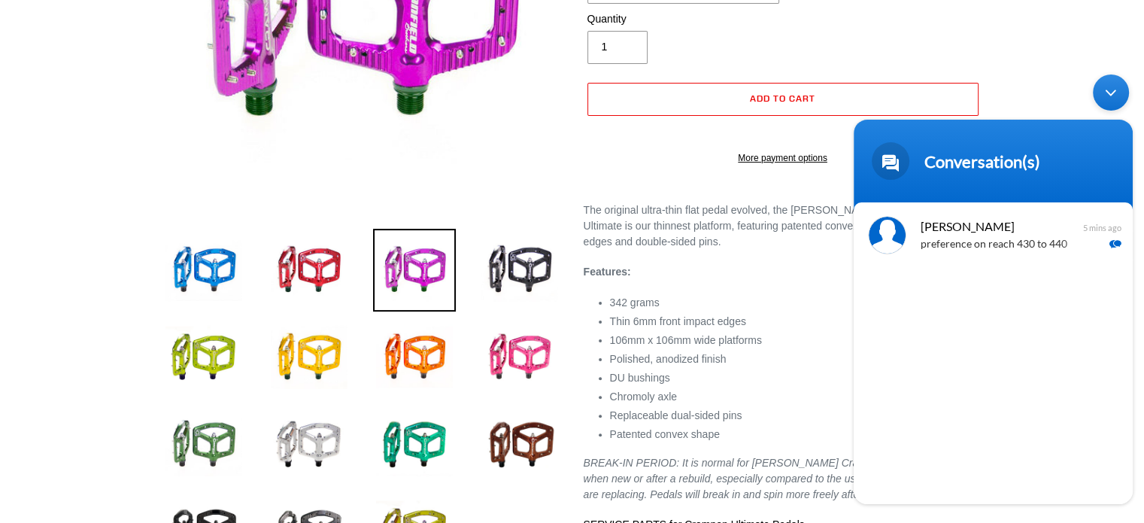
scroll to position [301, 0]
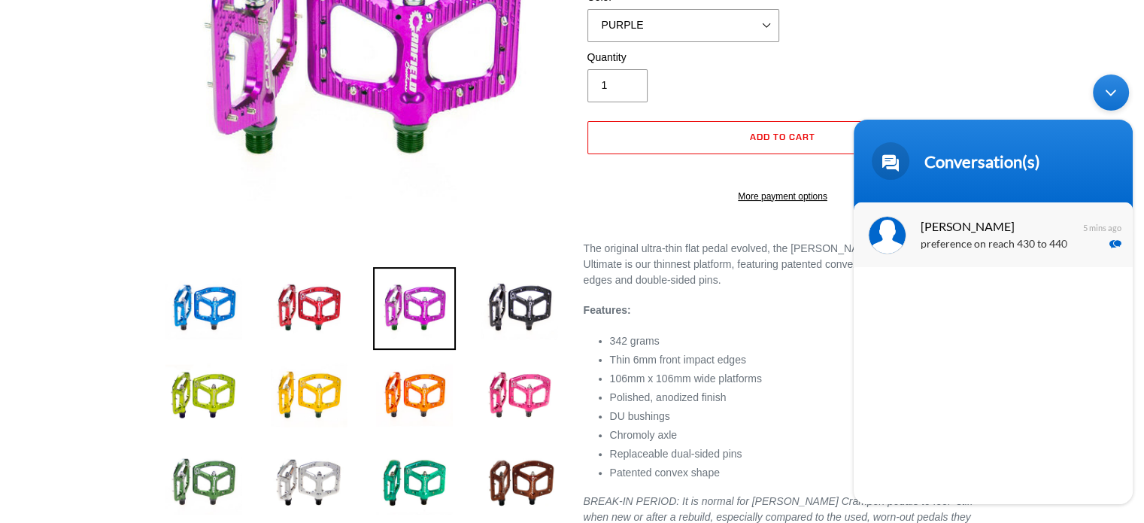
click at [981, 229] on span "[PERSON_NAME]" at bounding box center [991, 226] width 142 height 20
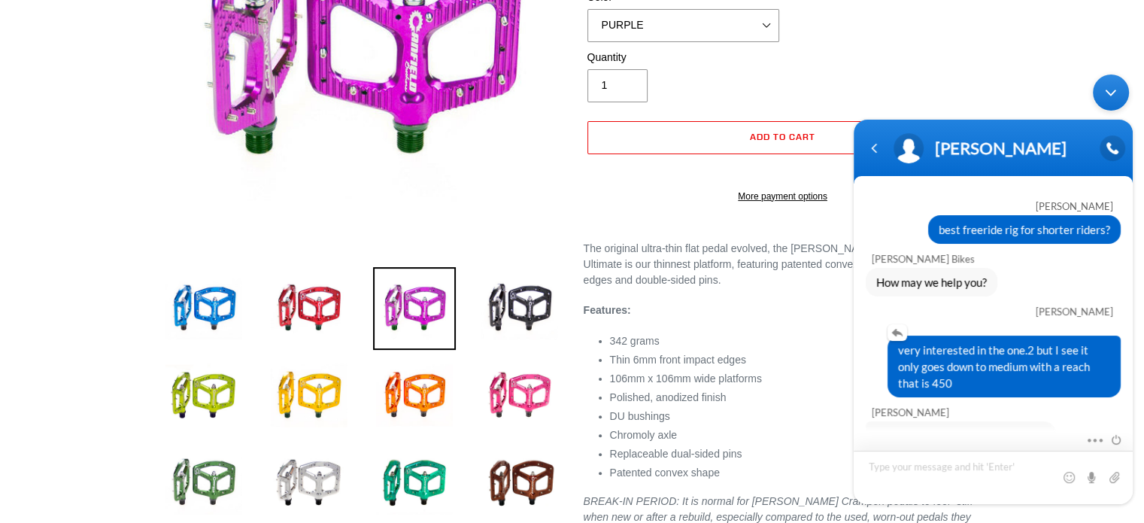
scroll to position [168, 0]
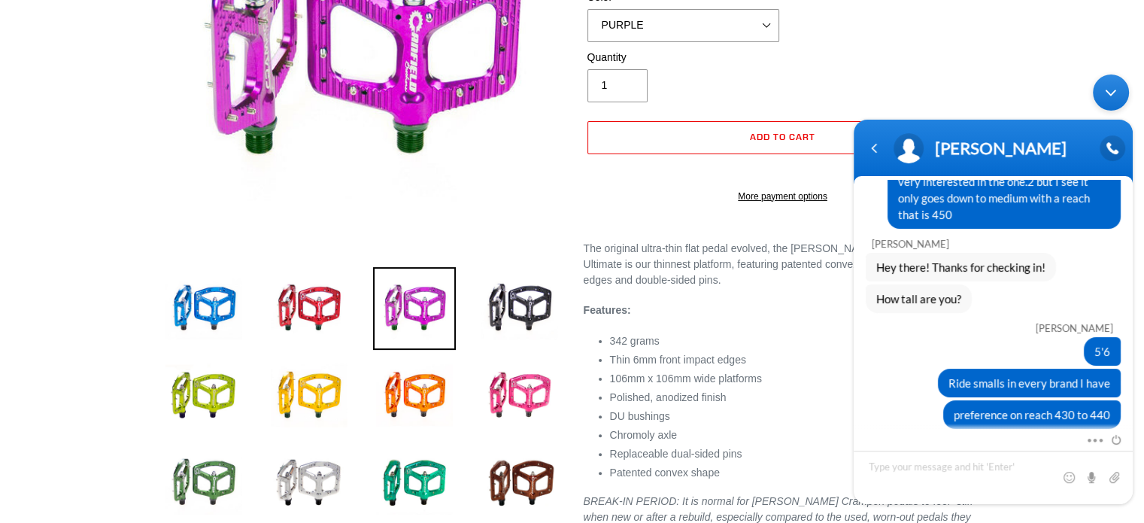
click at [990, 58] on div at bounding box center [572, 230] width 902 height 773
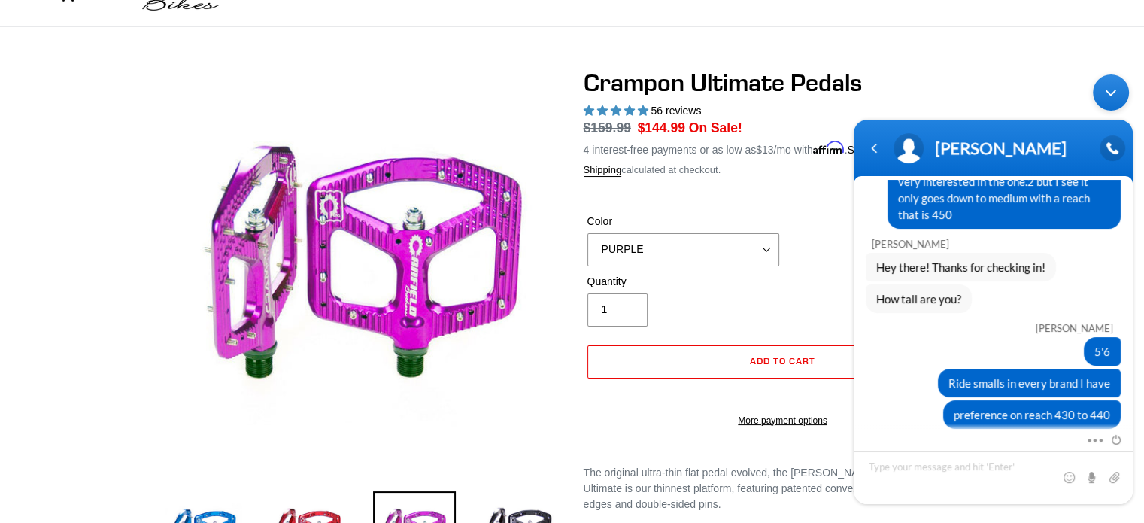
scroll to position [0, 0]
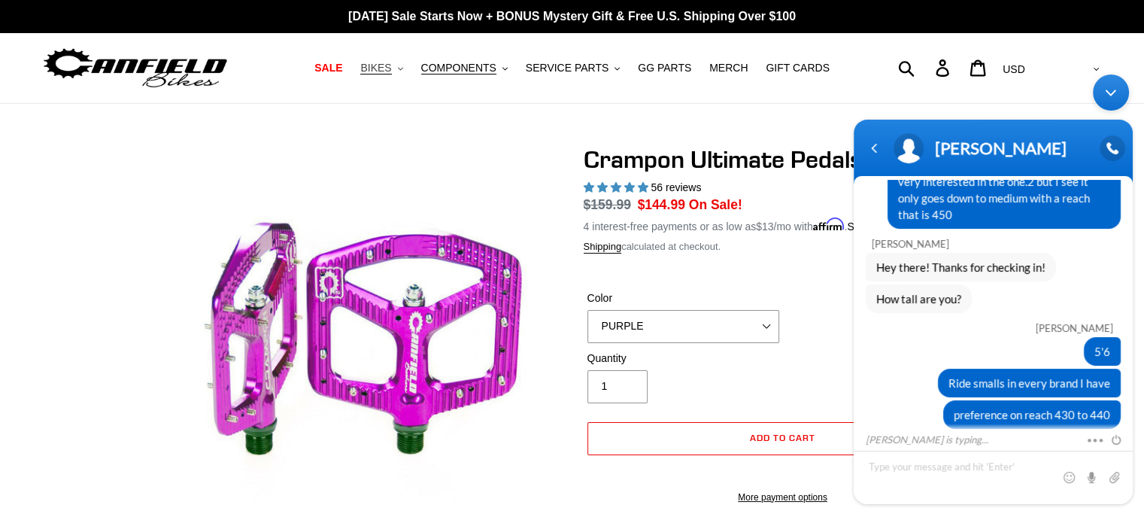
click at [391, 66] on span "BIKES" at bounding box center [375, 68] width 31 height 13
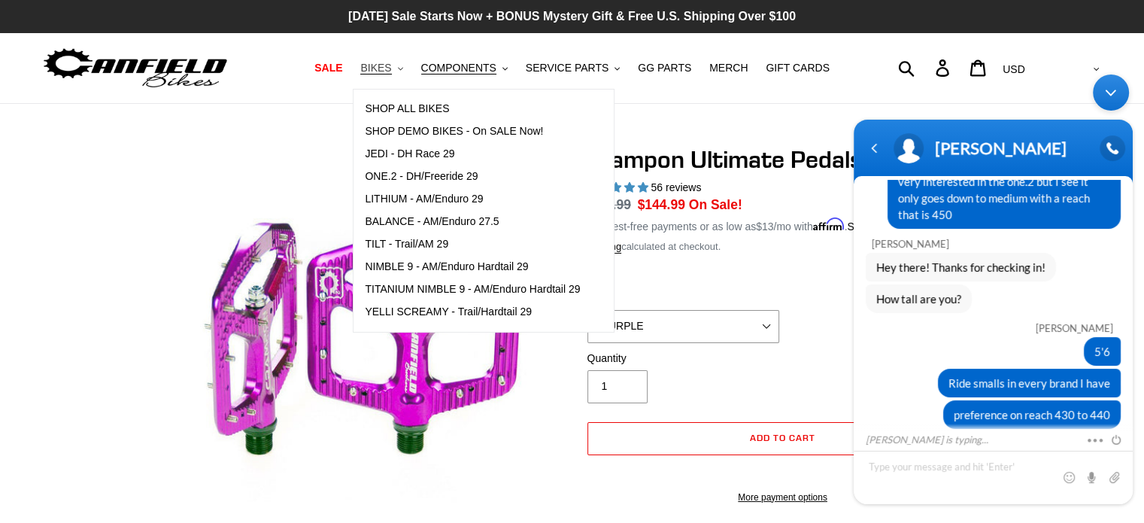
scroll to position [286, 0]
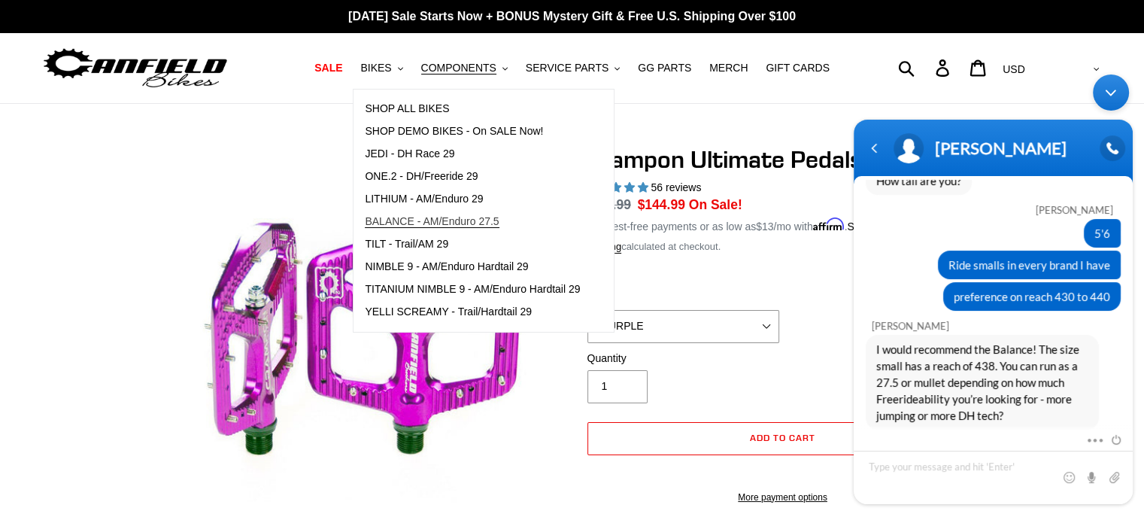
click at [435, 221] on span "BALANCE - AM/Enduro 27.5" at bounding box center [432, 221] width 134 height 13
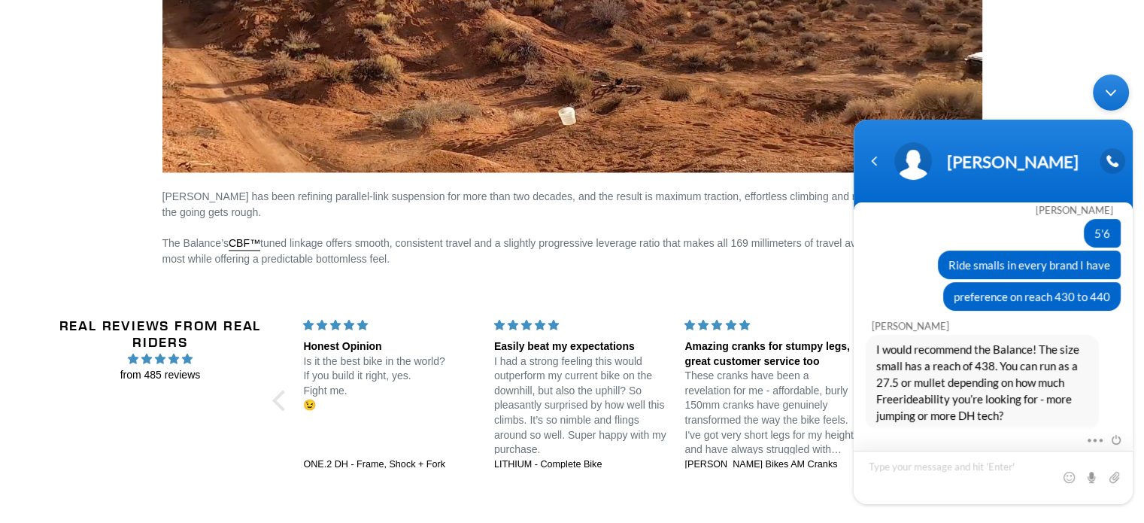
scroll to position [2331, 0]
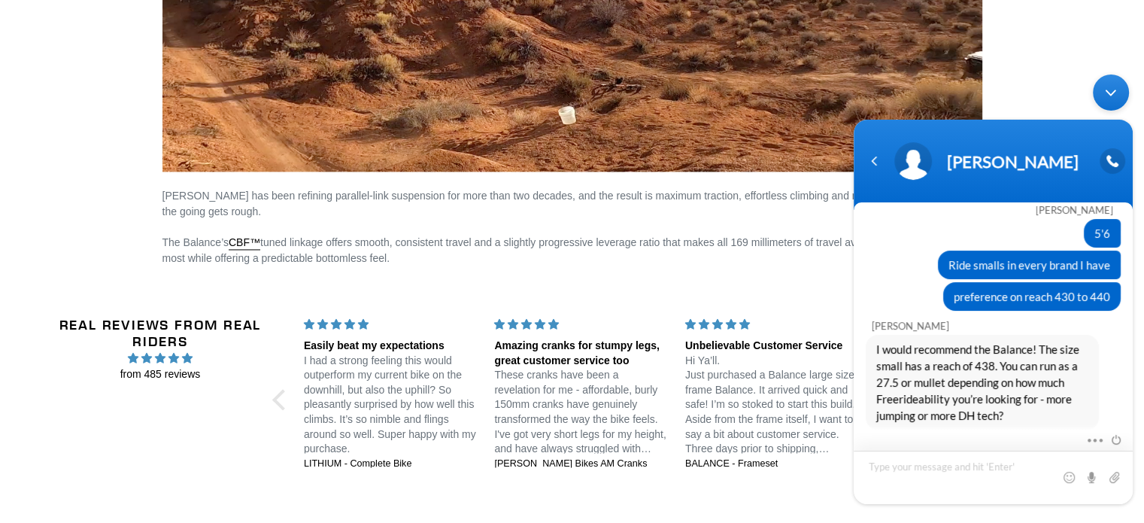
click at [1002, 464] on textarea "Type your message and hit 'Enter'" at bounding box center [992, 476] width 279 height 53
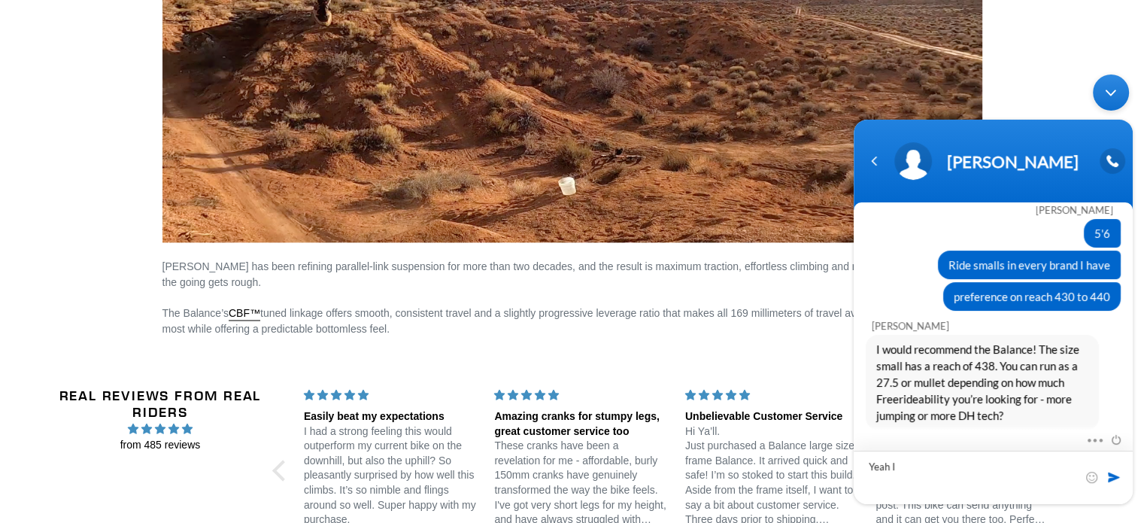
scroll to position [2400, 0]
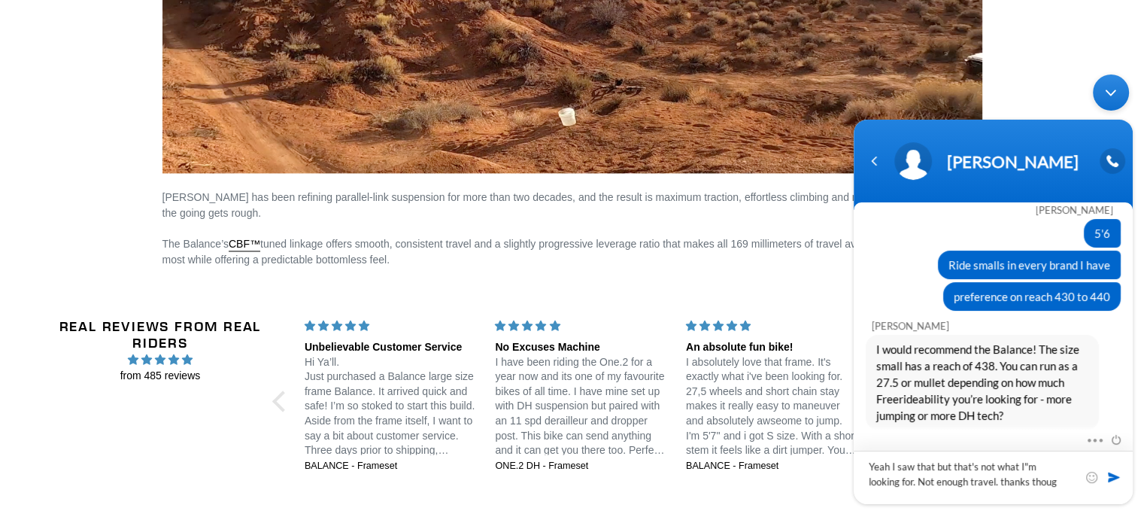
type textarea "Yeah I saw that but that's not what I"m looking for. Not enough travel. thanks …"
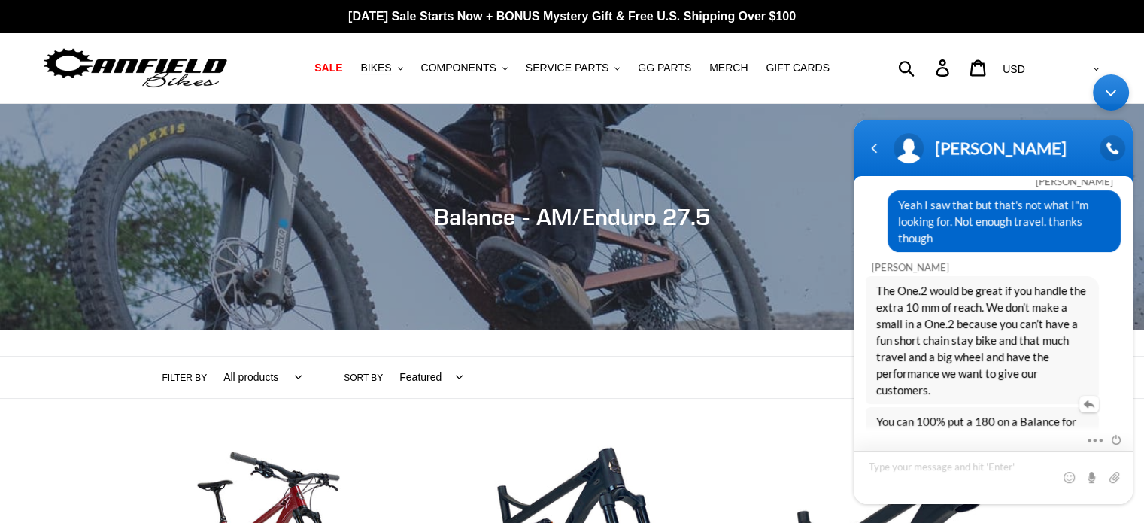
scroll to position [636, 0]
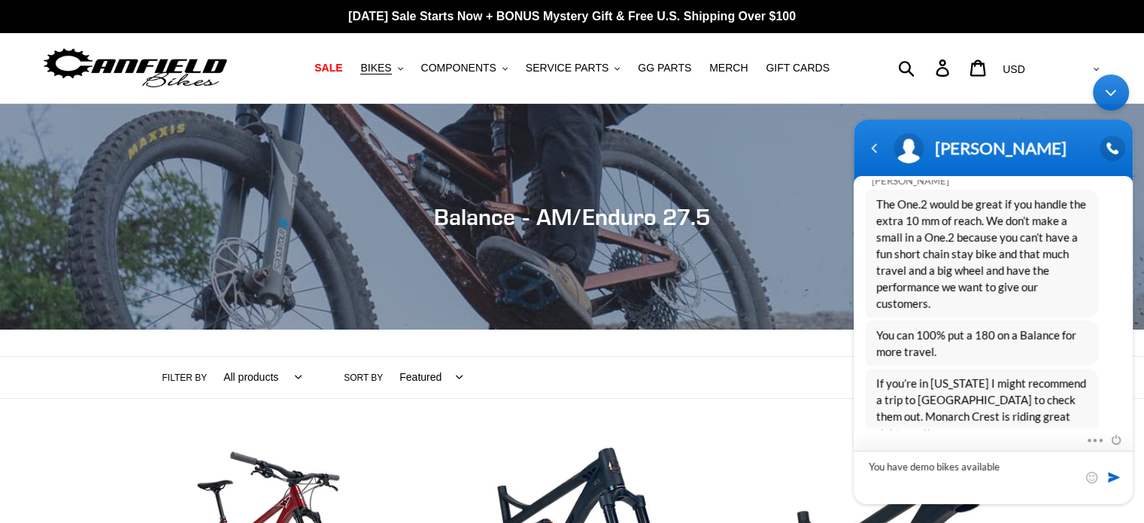
type textarea "You have demo bikes available?"
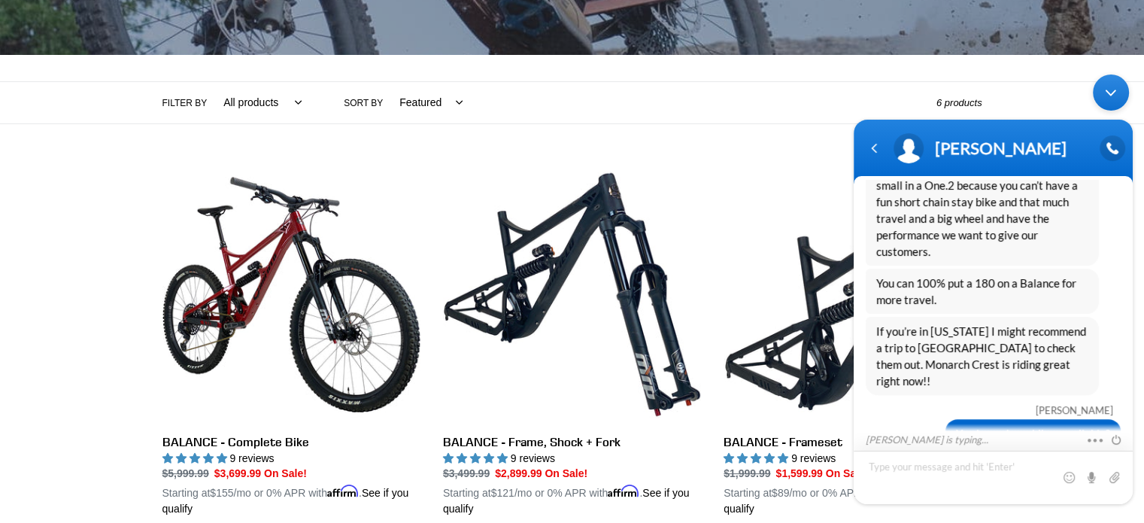
scroll to position [301, 0]
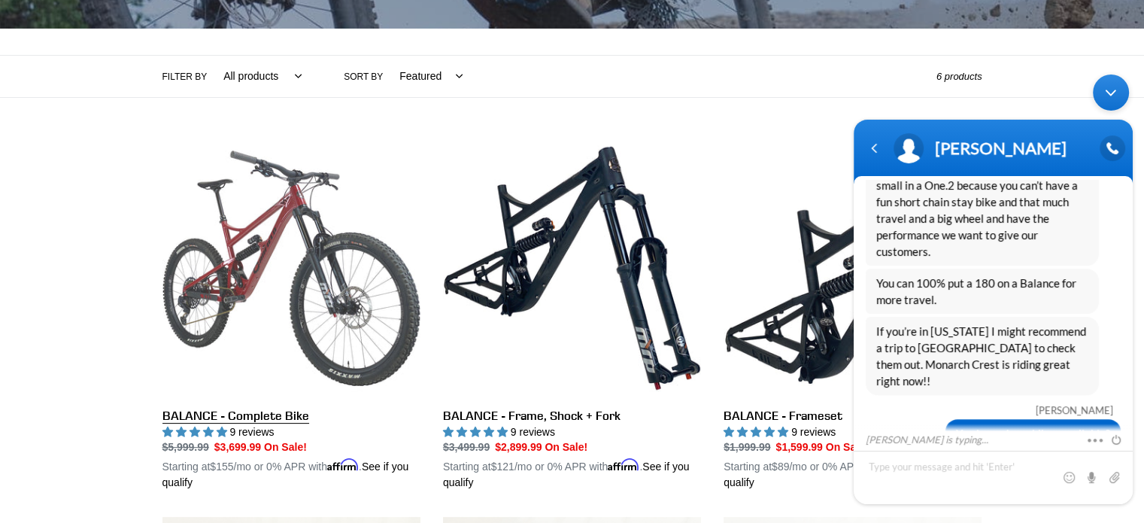
click at [352, 306] on link "BALANCE - Complete Bike" at bounding box center [291, 315] width 258 height 352
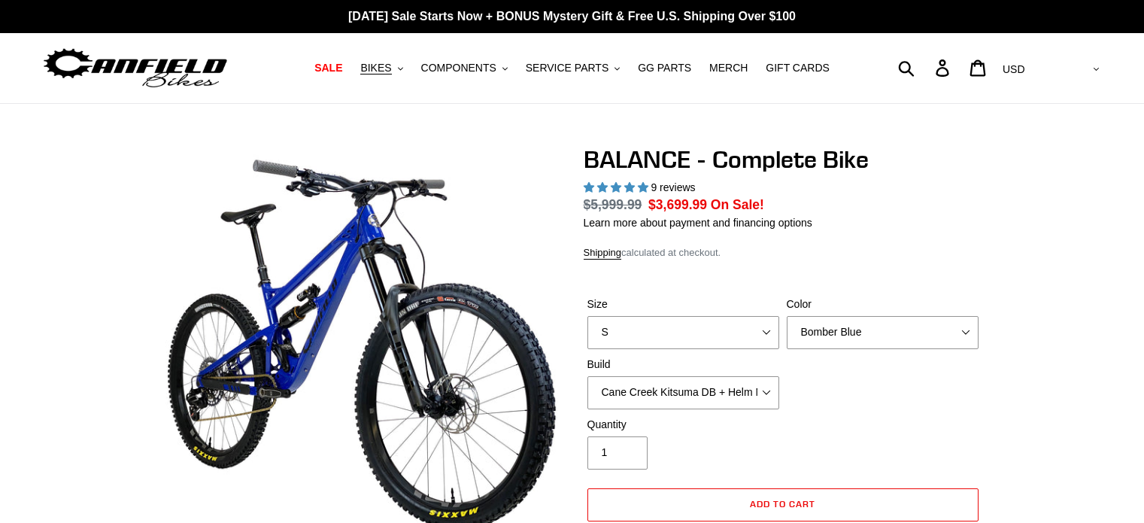
select select "highest-rating"
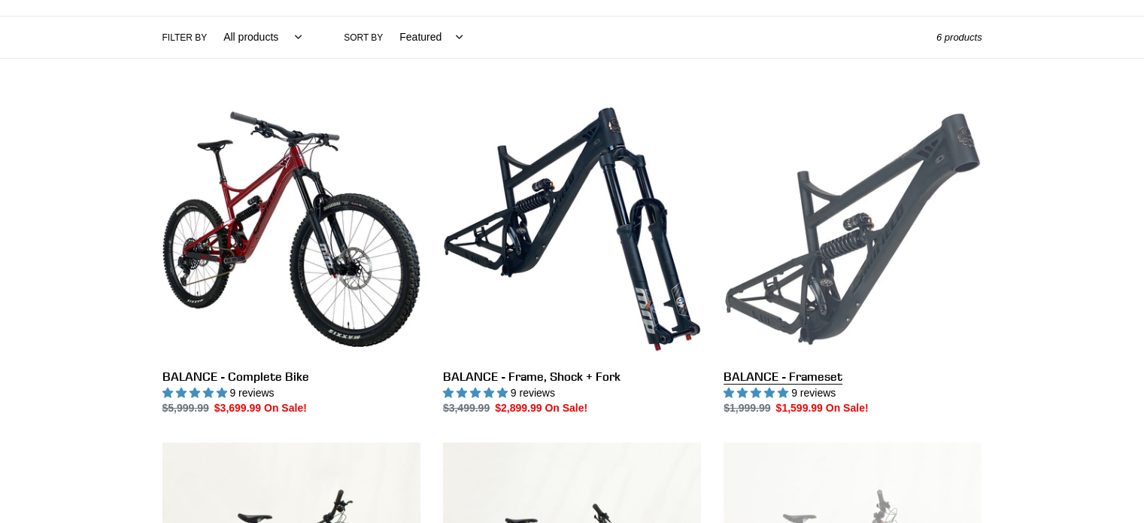
scroll to position [376, 0]
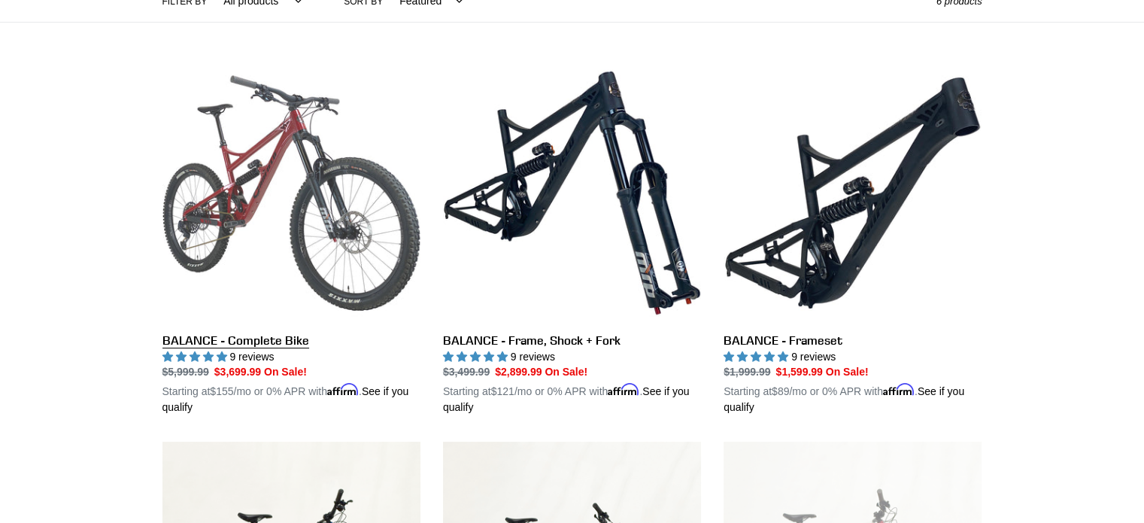
click at [280, 220] on link "BALANCE - Complete Bike" at bounding box center [291, 240] width 258 height 352
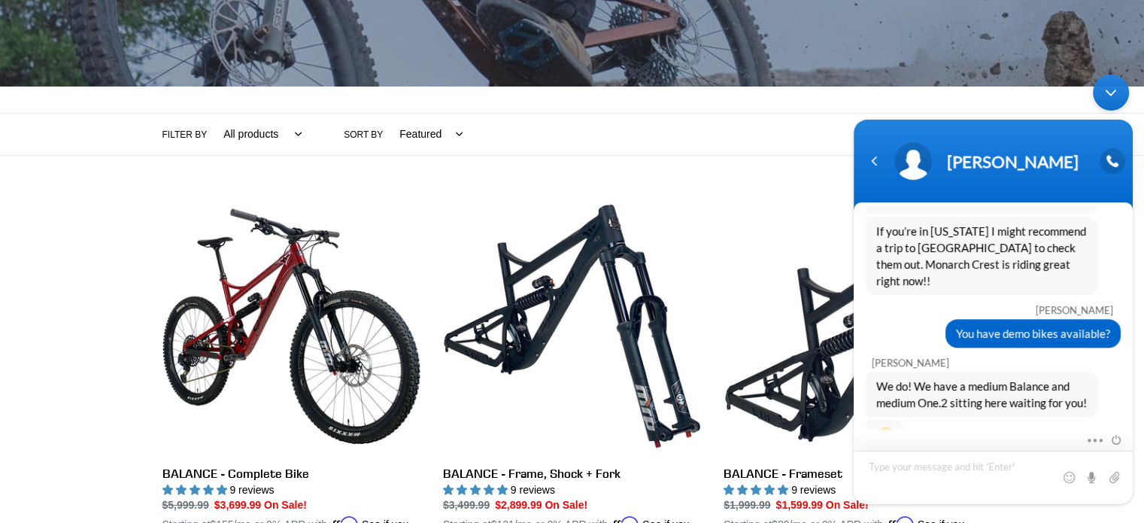
scroll to position [226, 0]
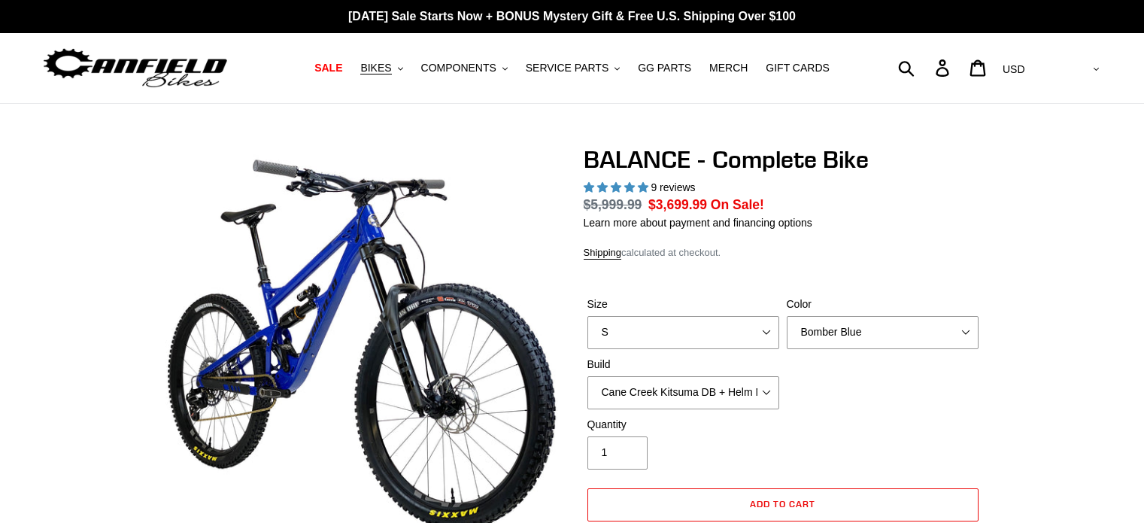
select select "highest-rating"
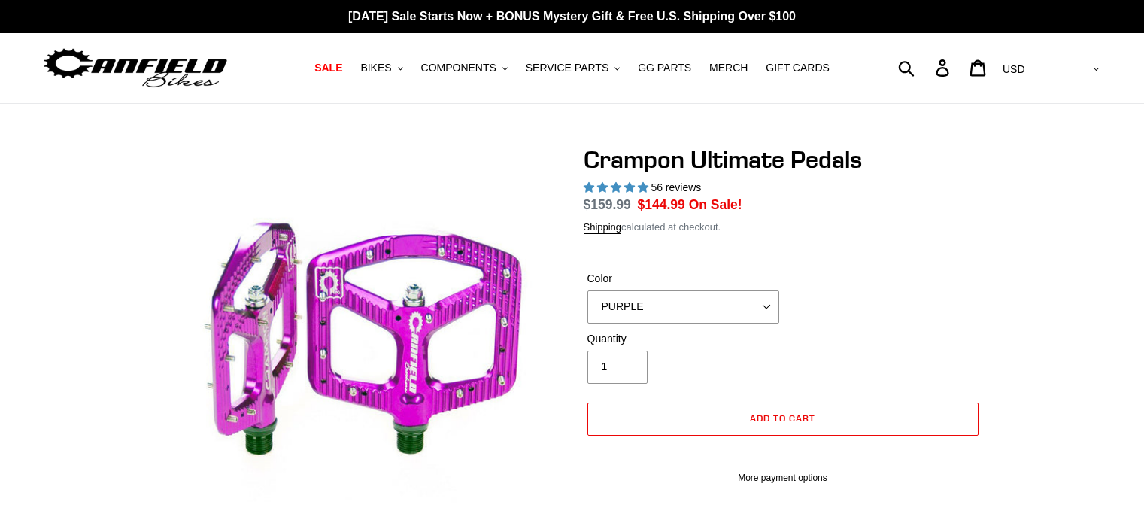
select select "highest-rating"
click at [391, 66] on span "BIKES" at bounding box center [375, 68] width 31 height 13
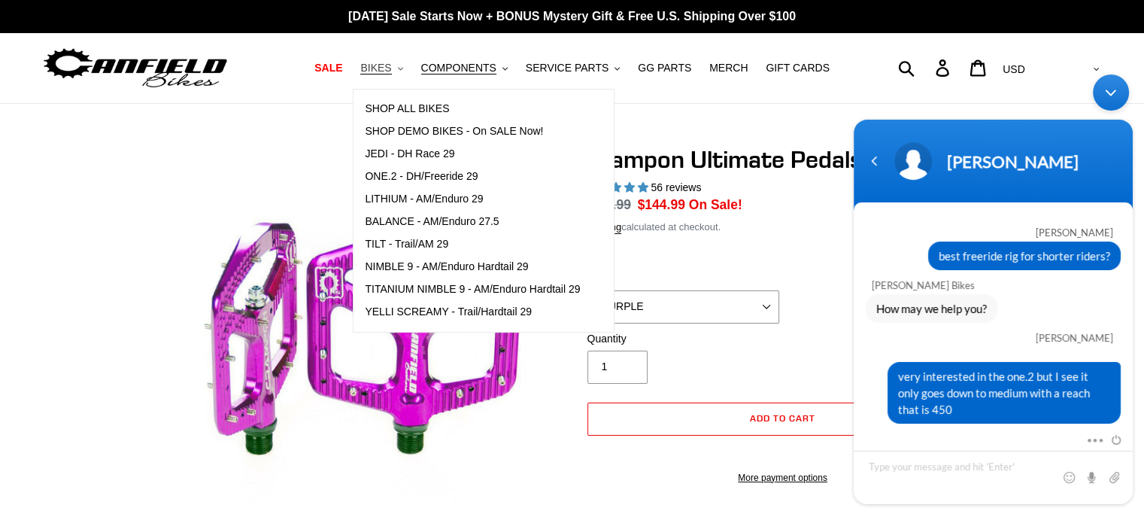
scroll to position [814, 0]
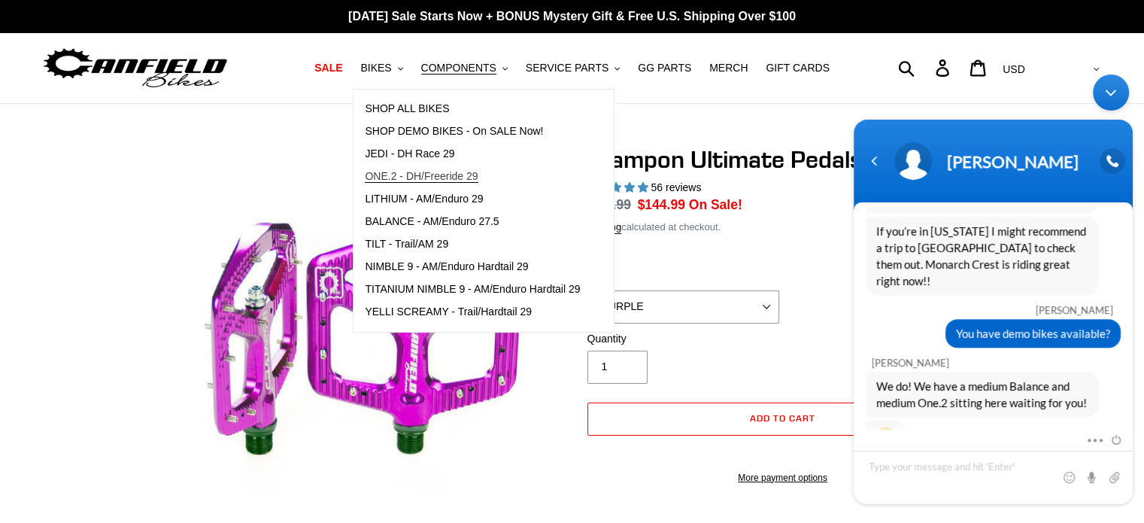
click at [452, 176] on span "ONE.2 - DH/Freeride 29" at bounding box center [421, 176] width 113 height 13
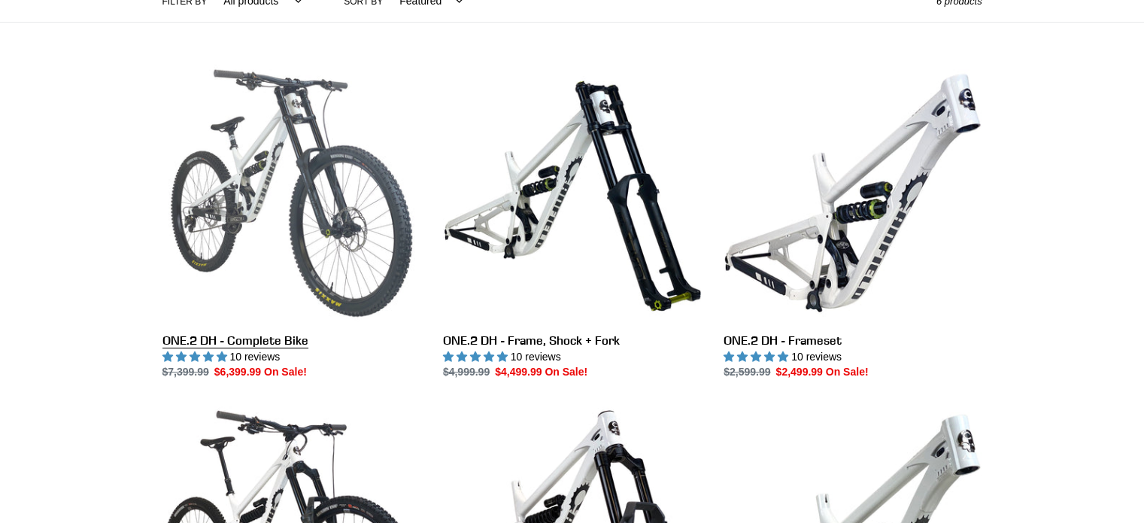
click at [295, 232] on link "ONE.2 DH - Complete Bike" at bounding box center [291, 222] width 258 height 317
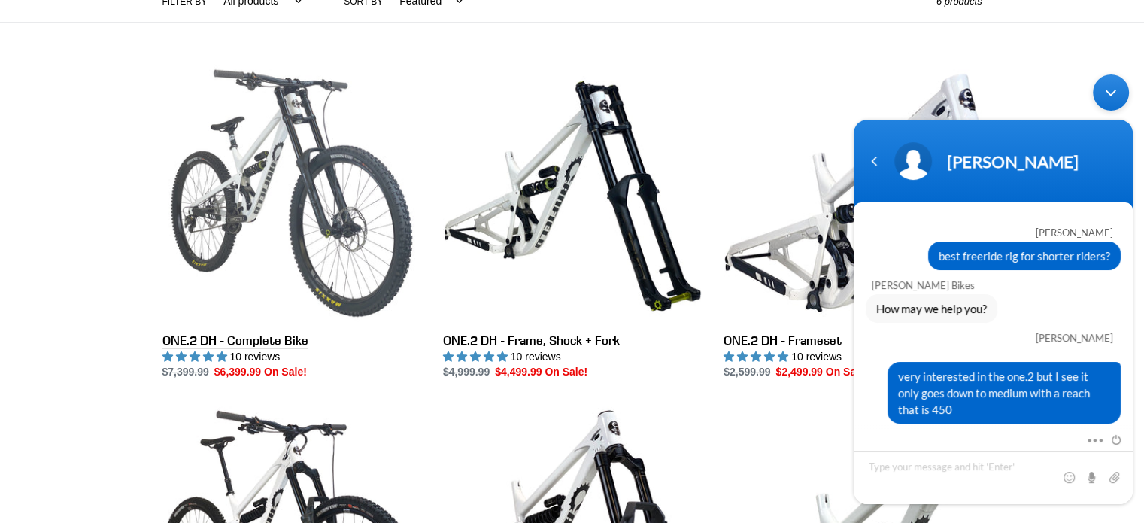
scroll to position [814, 0]
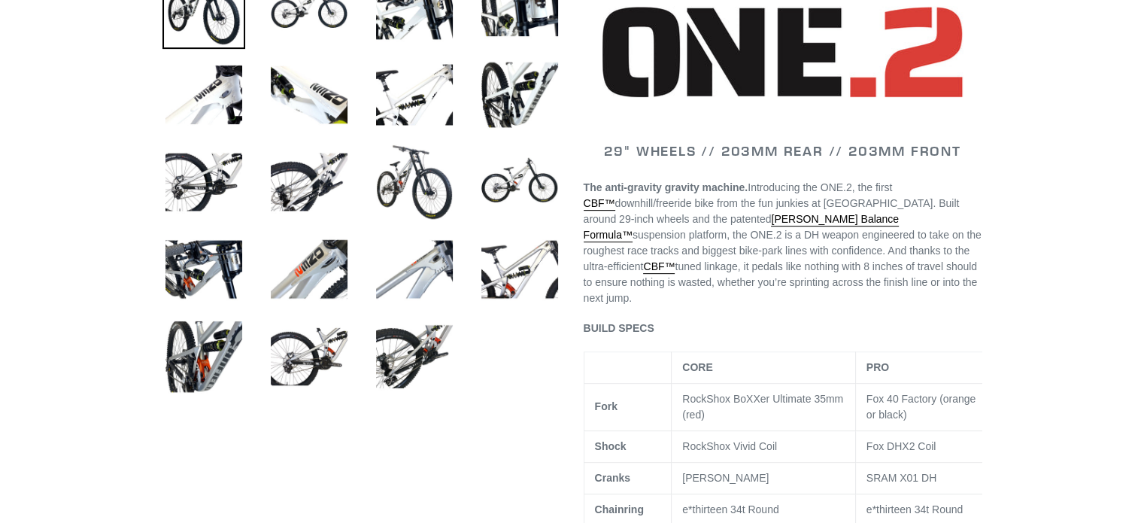
select select "highest-rating"
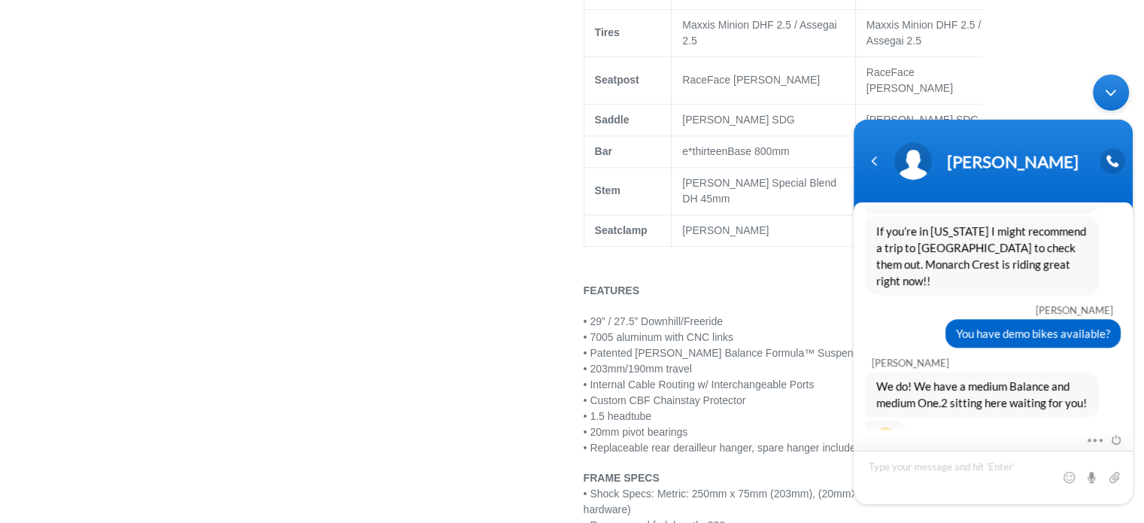
scroll to position [1128, 0]
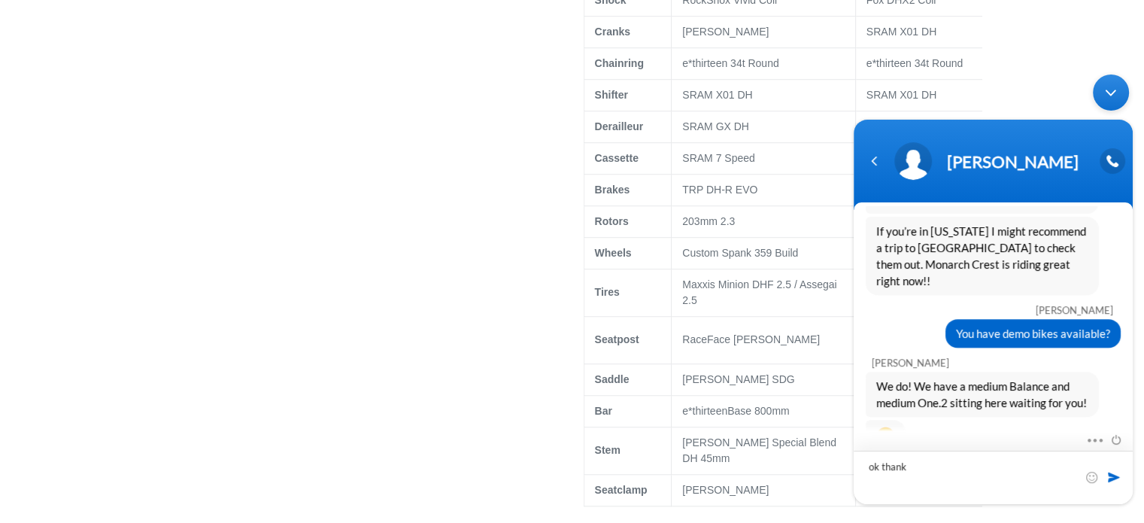
type textarea "ok thanks"
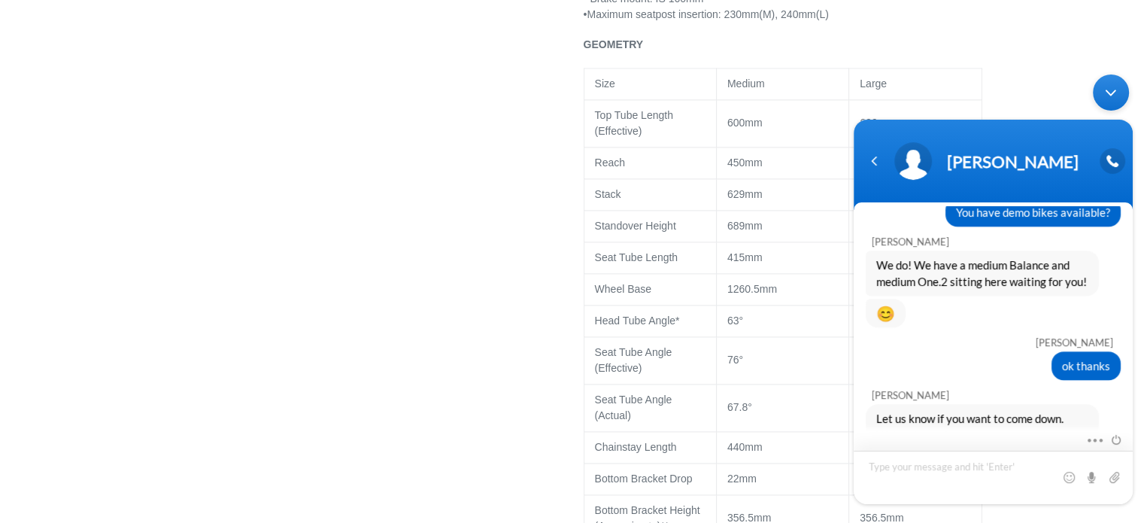
scroll to position [2105, 0]
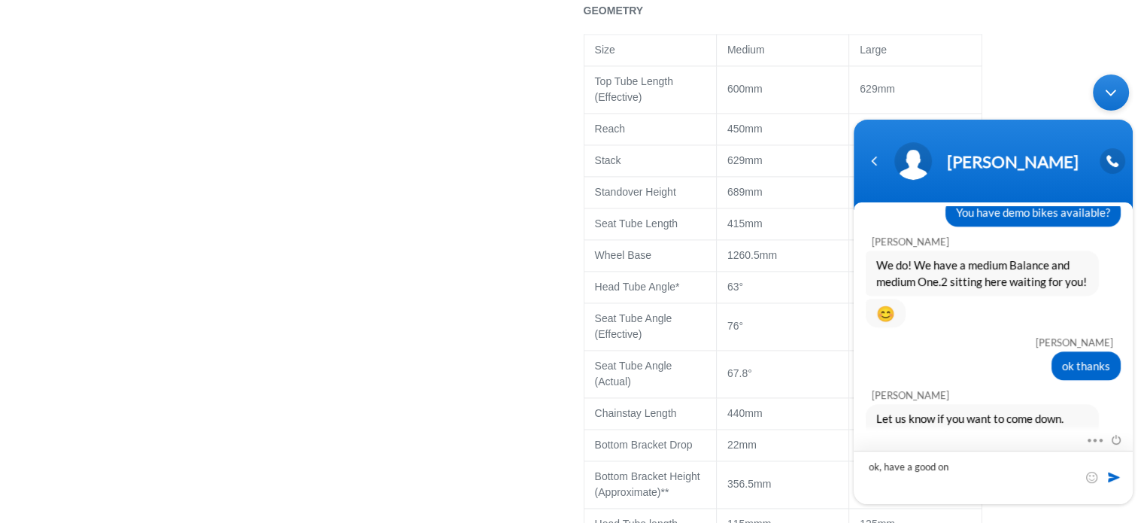
type textarea "ok, have a good one"
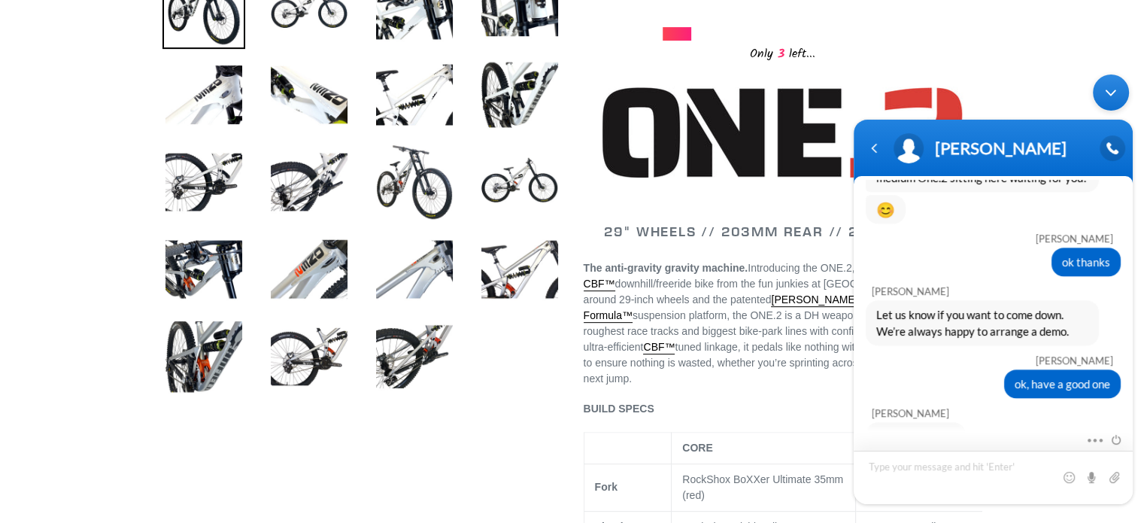
scroll to position [526, 0]
